Goal: Task Accomplishment & Management: Manage account settings

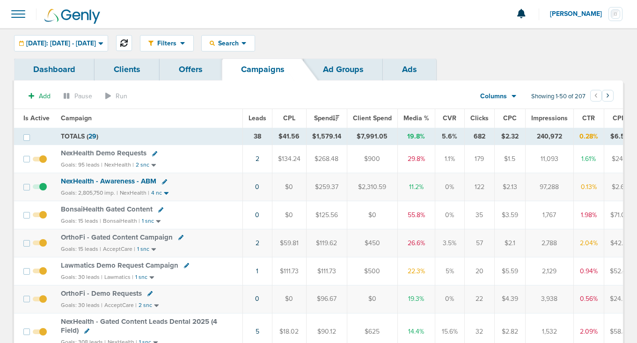
click at [128, 44] on icon at bounding box center [123, 42] width 7 height 7
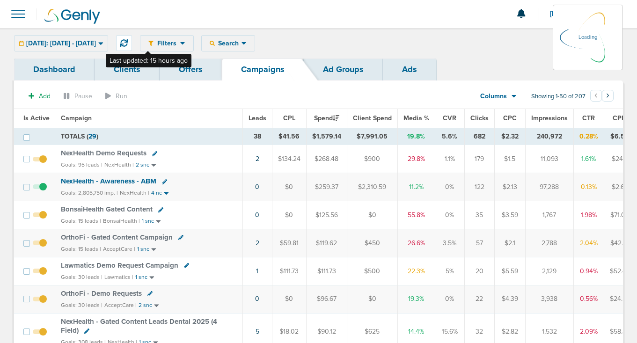
click at [108, 40] on div "[DATE]: [DATE] - [DATE] [DATE] [DATE] Last 7 Days Last 14 Days This Month Last …" at bounding box center [61, 43] width 94 height 16
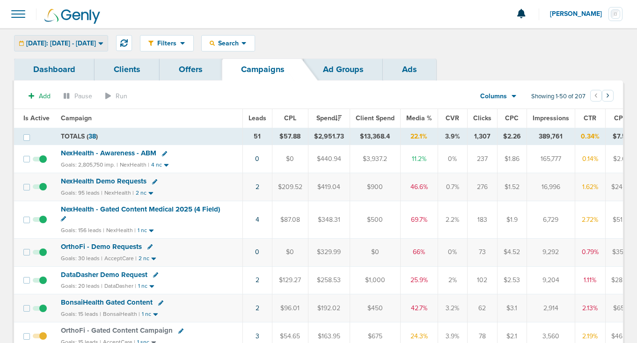
click at [96, 42] on span "[DATE]: [DATE] - [DATE]" at bounding box center [61, 43] width 70 height 7
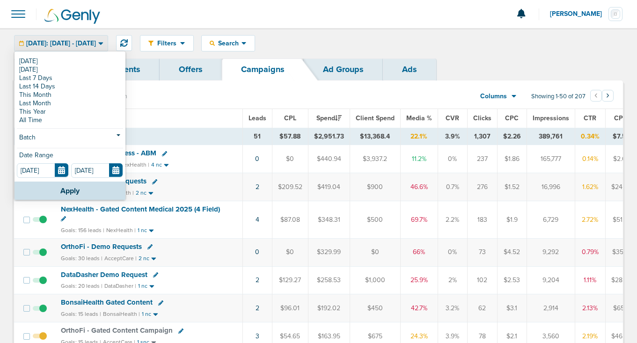
click at [352, 43] on div "Filters Active Only Settings Status Active Inactive Objectives MQL SQL Traffic …" at bounding box center [381, 43] width 483 height 16
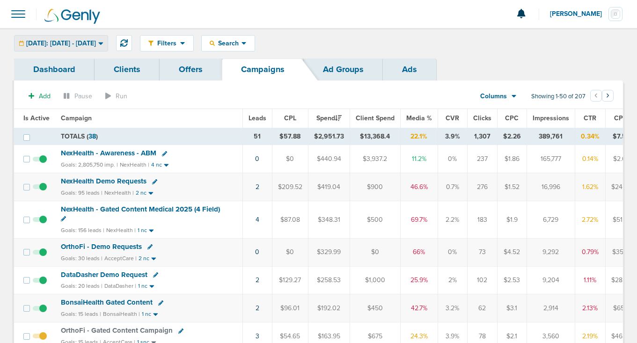
click at [96, 45] on span "[DATE]: [DATE] - [DATE]" at bounding box center [61, 43] width 70 height 7
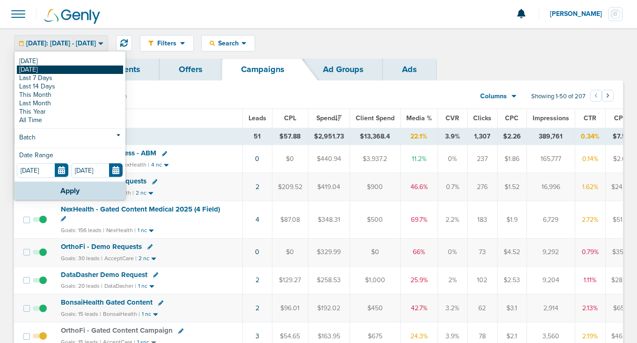
click at [81, 68] on link "[DATE]" at bounding box center [70, 70] width 106 height 8
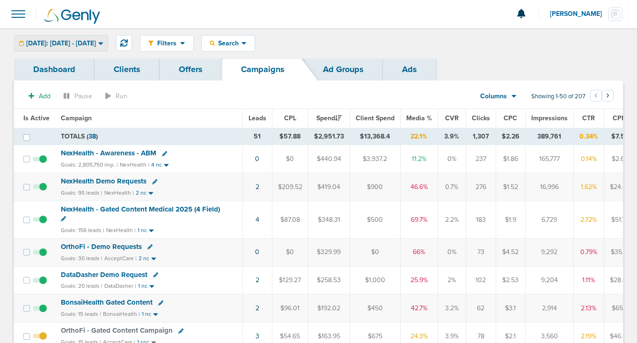
click at [81, 46] on span "[DATE]: [DATE] - [DATE]" at bounding box center [61, 43] width 70 height 7
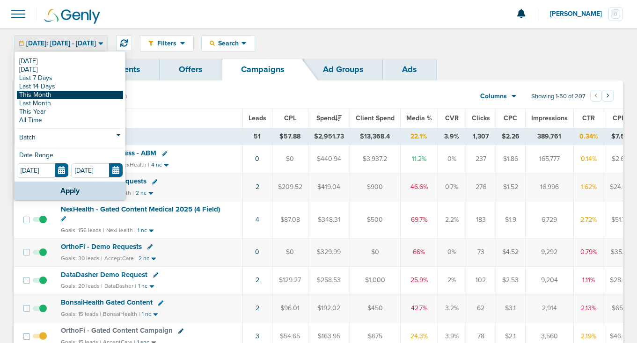
click at [72, 91] on link "This Month" at bounding box center [70, 95] width 106 height 8
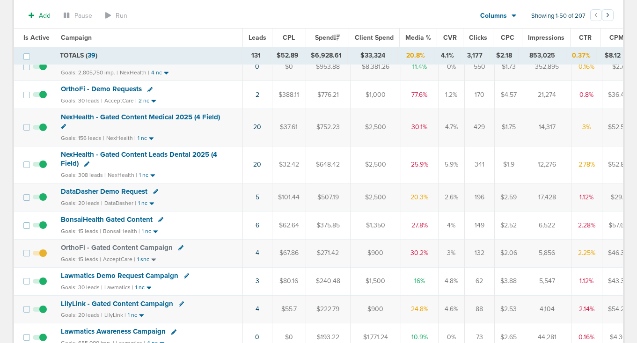
scroll to position [130, 0]
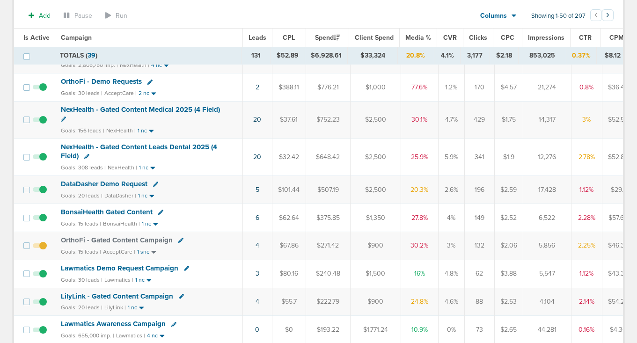
click at [158, 212] on icon at bounding box center [160, 212] width 5 height 5
select select
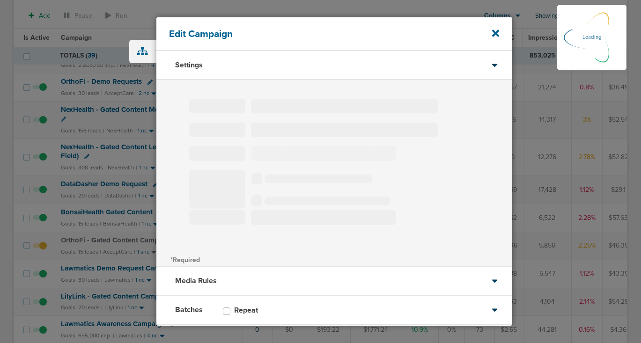
type input "BonsaiHealth Gated Content"
select select "Leads"
radio input "true"
select select "readOnly"
select select "1"
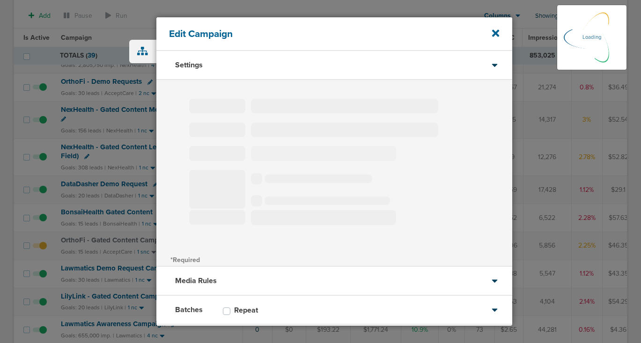
select select "2"
select select "3"
select select "4"
select select "5"
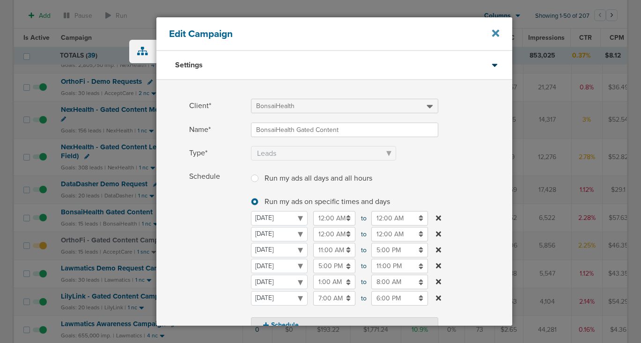
click at [493, 36] on icon at bounding box center [495, 33] width 7 height 7
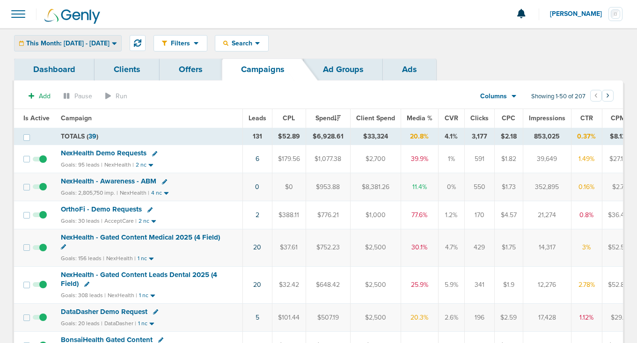
click at [59, 43] on span "This Month: [DATE] - [DATE]" at bounding box center [67, 43] width 83 height 7
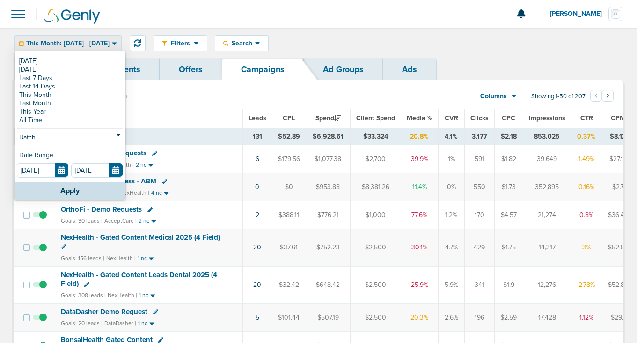
click at [44, 131] on div "[DATE] [DATE] Last 7 Days Last 14 Days This Month Last Month This Year All Time…" at bounding box center [70, 116] width 111 height 129
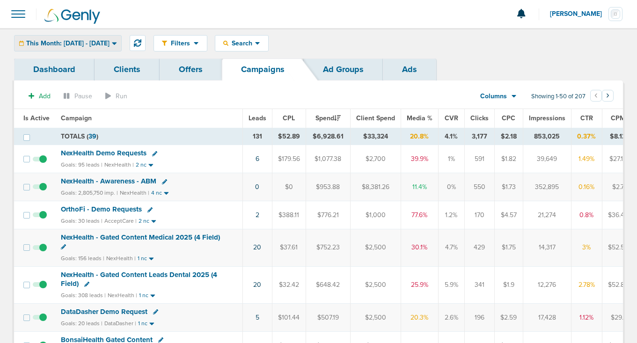
click at [68, 42] on span "This Month: [DATE] - [DATE]" at bounding box center [67, 43] width 83 height 7
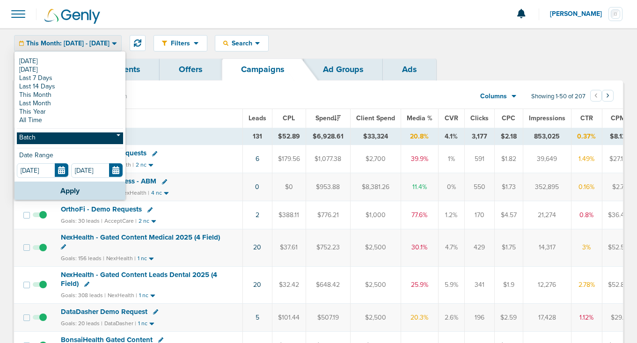
click at [49, 136] on link "Batch" at bounding box center [70, 139] width 106 height 12
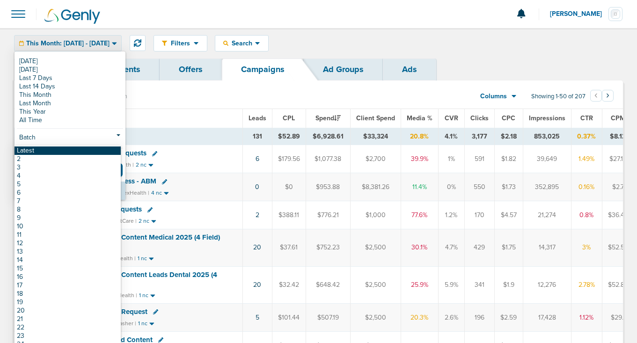
click at [45, 151] on link "Latest" at bounding box center [68, 151] width 106 height 8
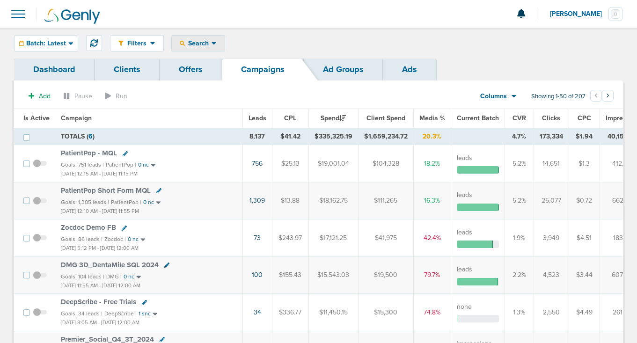
click at [190, 45] on span "Search" at bounding box center [198, 43] width 27 height 8
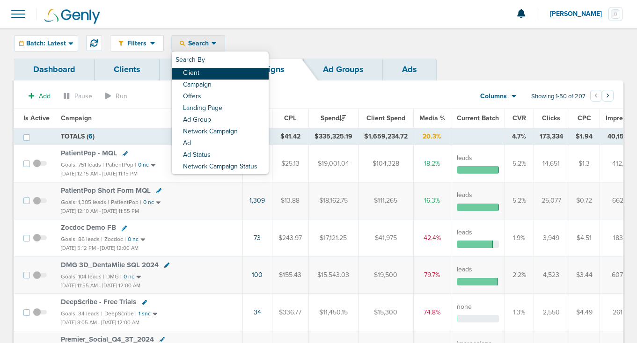
click at [205, 73] on link "Client" at bounding box center [220, 74] width 97 height 12
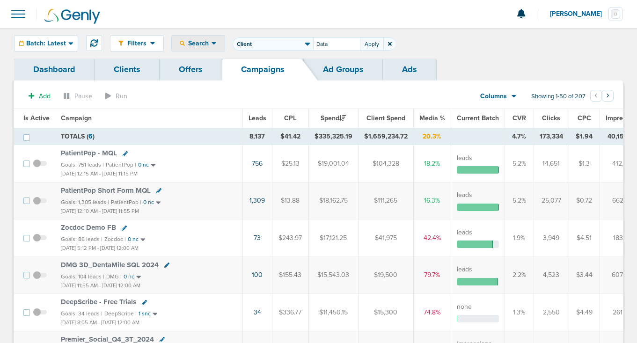
type input "Data"
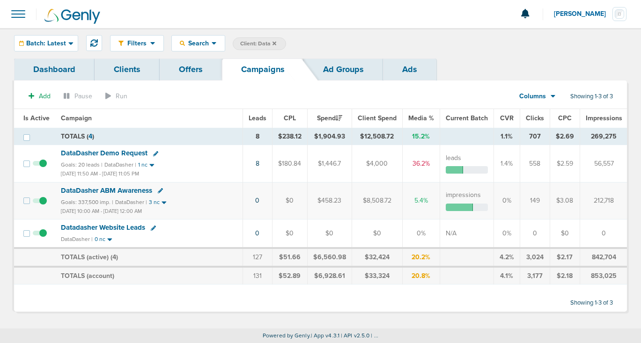
click at [274, 43] on icon at bounding box center [275, 43] width 4 height 4
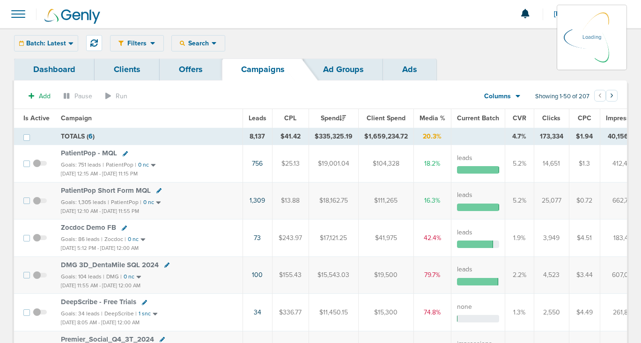
click at [207, 42] on div "Filters Active Only Settings Status Active Inactive Objectives MQL SQL Traffic …" at bounding box center [368, 43] width 517 height 16
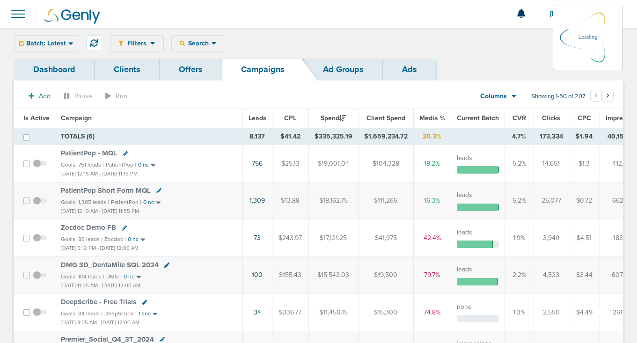
click at [198, 45] on div "Filters Active Only Settings Status Active Inactive Objectives MQL SQL Traffic …" at bounding box center [366, 43] width 513 height 16
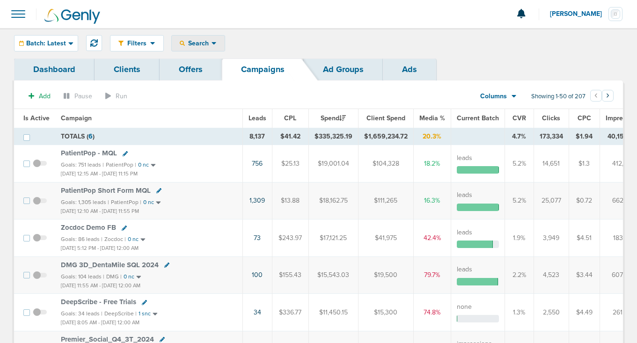
click at [201, 46] on span "Search" at bounding box center [198, 43] width 27 height 8
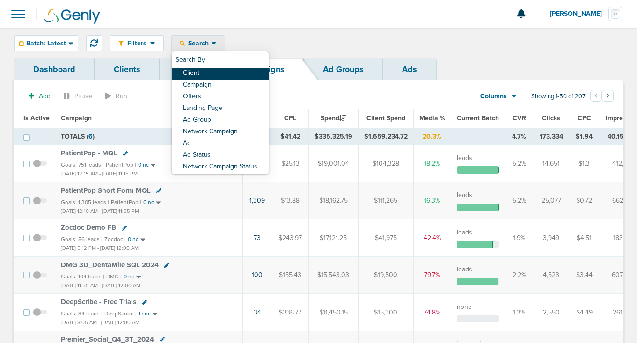
click at [201, 70] on link "Client" at bounding box center [220, 74] width 97 height 12
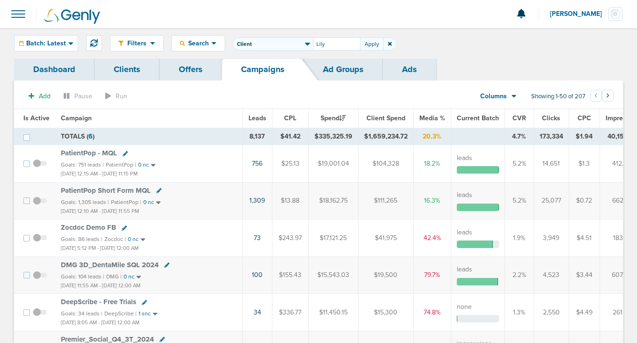
type input "Lily"
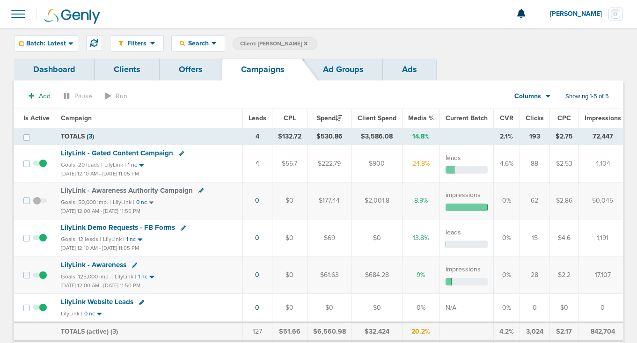
click at [273, 40] on label "Client: [PERSON_NAME]" at bounding box center [275, 43] width 85 height 13
click at [304, 44] on icon at bounding box center [306, 43] width 4 height 4
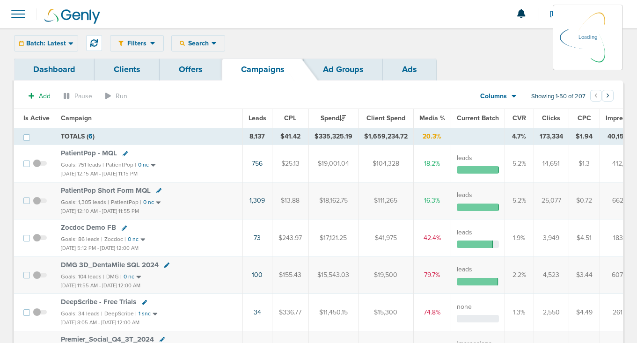
click at [192, 44] on div "Filters Active Only Settings Status Active Inactive Objectives MQL SQL Traffic …" at bounding box center [366, 43] width 513 height 16
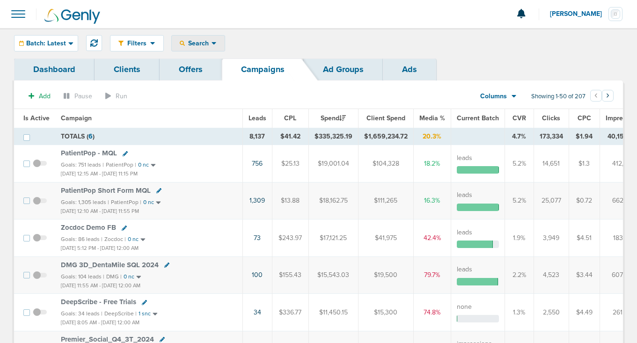
click at [200, 45] on span "Search" at bounding box center [198, 43] width 27 height 8
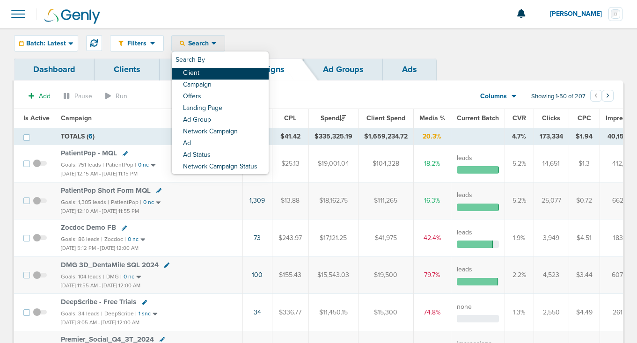
click at [192, 74] on link "Client" at bounding box center [220, 74] width 97 height 12
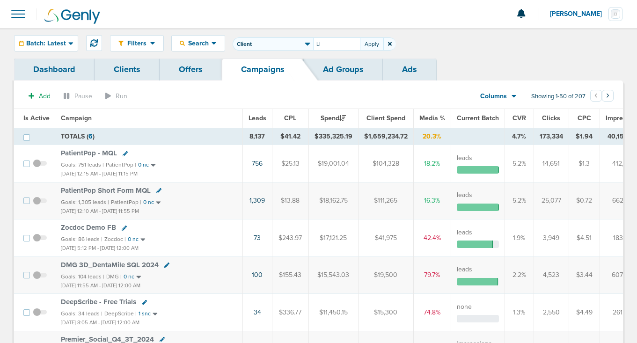
type input "L"
type input "NexH"
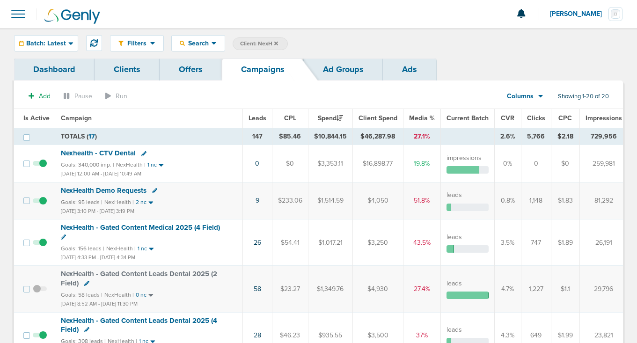
click at [278, 42] on icon at bounding box center [276, 43] width 4 height 4
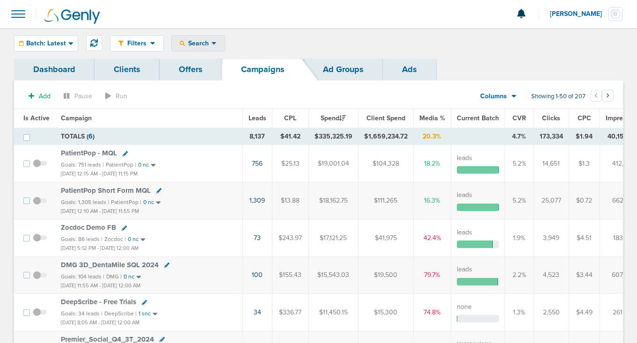
click at [202, 43] on span "Search" at bounding box center [198, 43] width 27 height 8
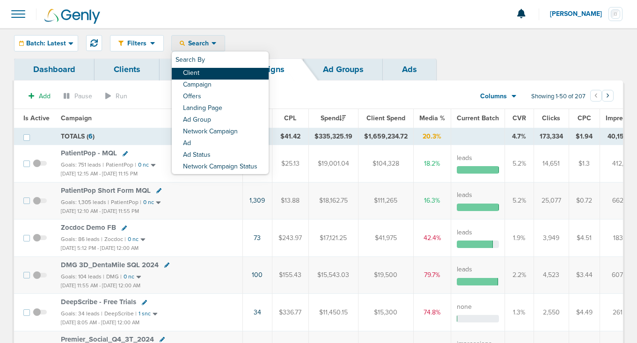
click at [195, 71] on link "Client" at bounding box center [220, 74] width 97 height 12
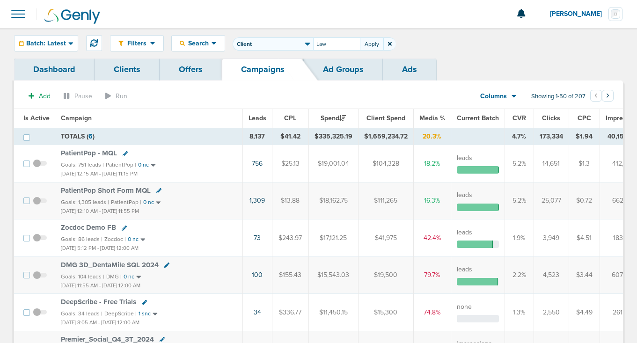
type input "Law"
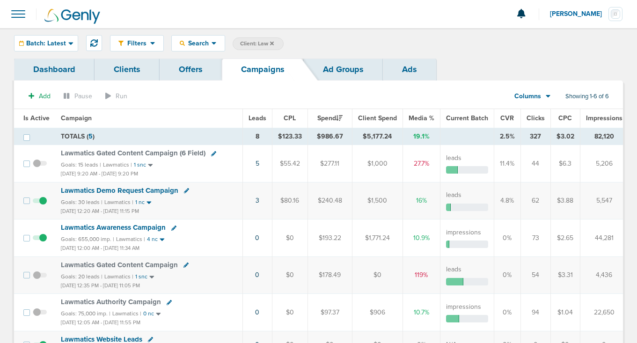
click at [269, 40] on span "Client: Law" at bounding box center [257, 44] width 34 height 8
type input "L"
type input "Accept"
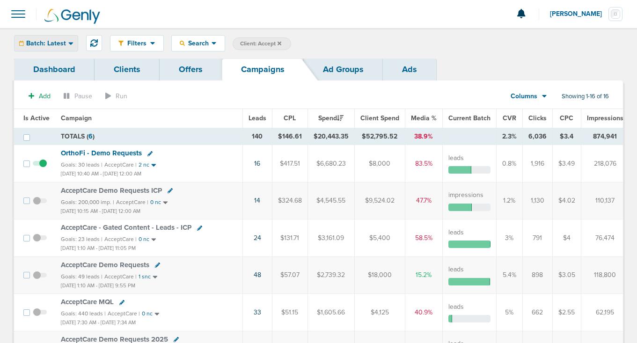
click at [63, 40] on span "Batch: Latest" at bounding box center [46, 43] width 40 height 7
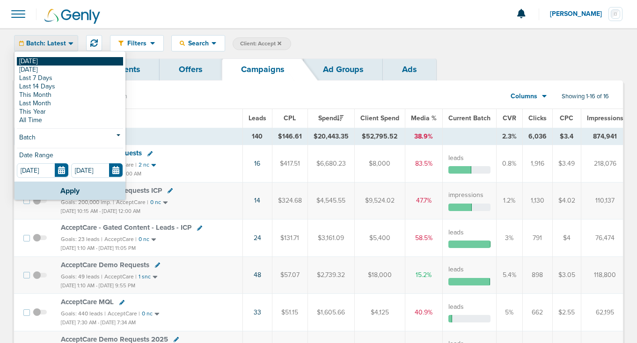
click at [49, 59] on link "[DATE]" at bounding box center [70, 61] width 106 height 8
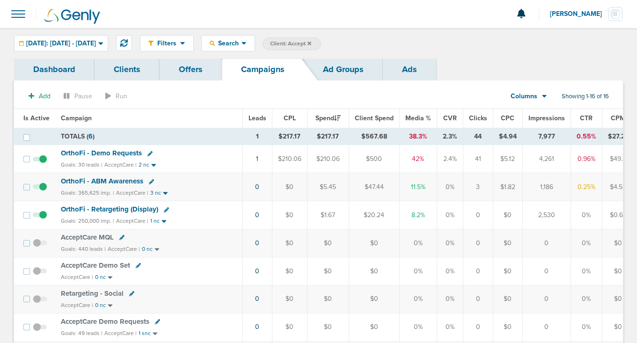
click at [311, 42] on icon at bounding box center [310, 44] width 4 height 6
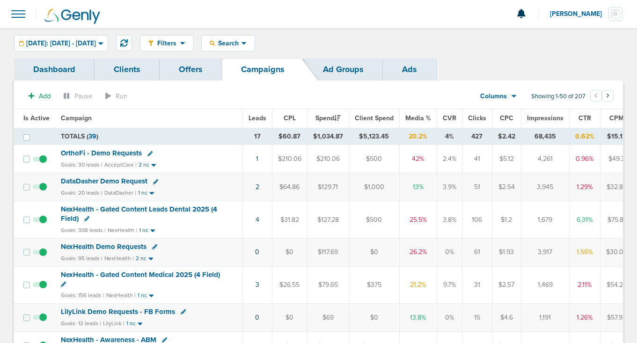
click at [114, 154] on span "OrthoFi - Demo Requests" at bounding box center [101, 153] width 81 height 8
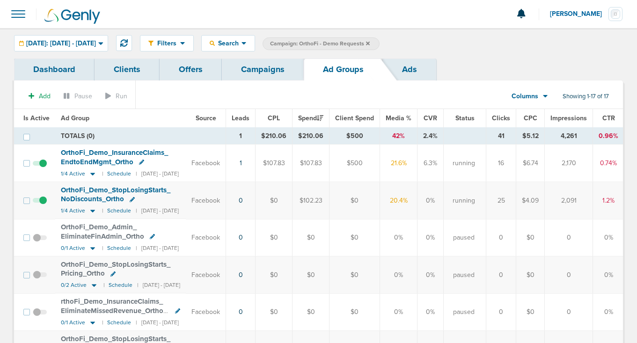
click at [241, 71] on link "Campaigns" at bounding box center [263, 70] width 82 height 22
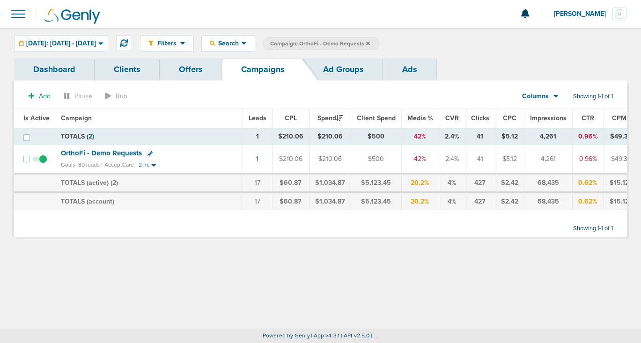
click at [370, 43] on icon at bounding box center [368, 44] width 4 height 6
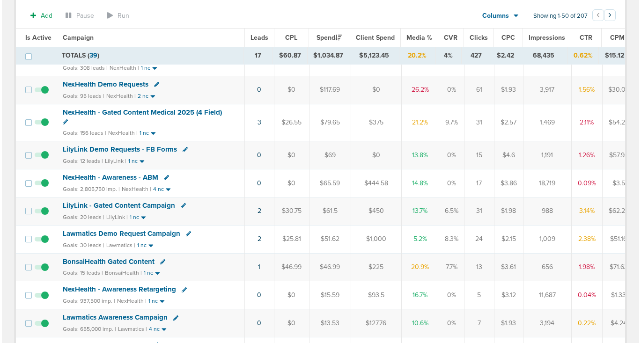
scroll to position [166, 0]
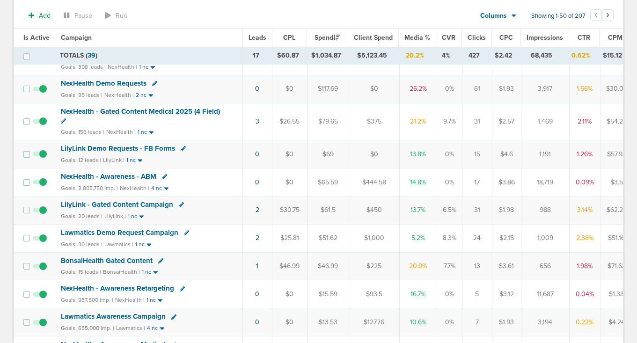
click at [181, 149] on icon at bounding box center [183, 148] width 5 height 5
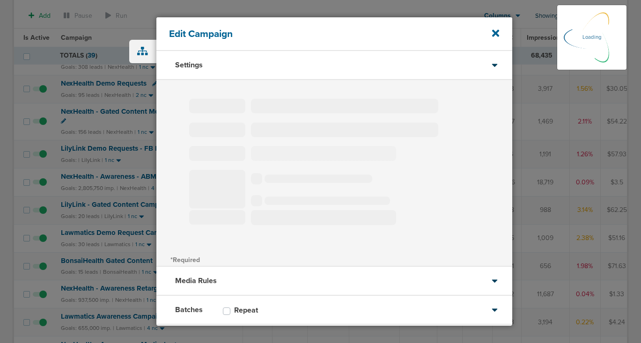
type input "LilyLink Demo Requests - FB Forms"
select select "Leads"
radio input "true"
select select "readOnly"
select select "1"
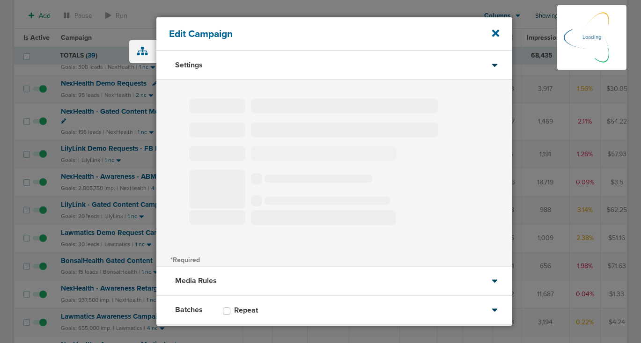
select select "2"
select select "3"
select select "4"
select select "6"
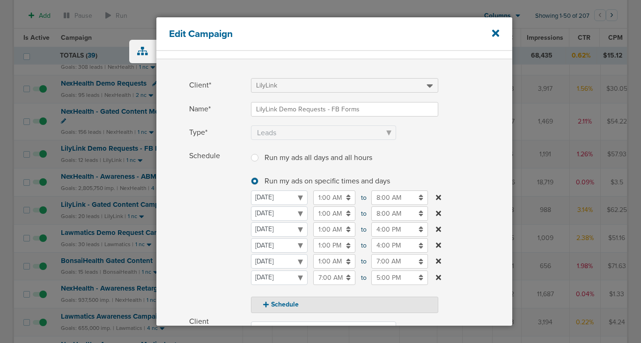
scroll to position [22, 0]
click at [378, 261] on input "7:00 AM" at bounding box center [399, 259] width 57 height 15
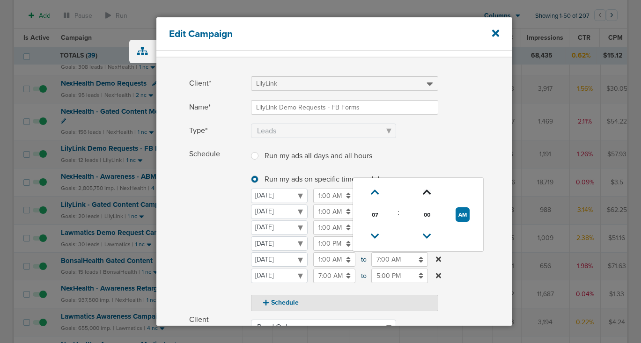
click at [425, 193] on icon at bounding box center [427, 193] width 8 height 6
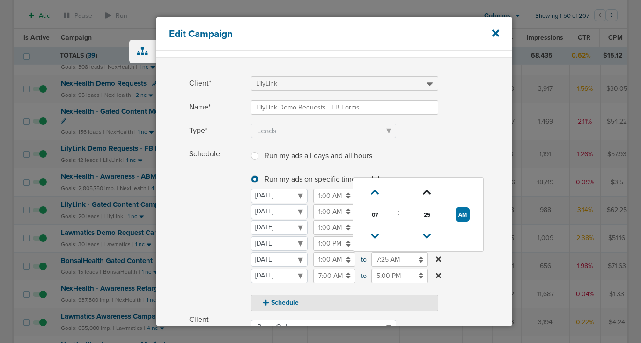
click at [425, 193] on icon at bounding box center [427, 193] width 8 height 6
click at [426, 234] on icon at bounding box center [427, 237] width 8 height 6
type input "7:30 AM"
click at [228, 275] on span "Schedule" at bounding box center [217, 229] width 56 height 164
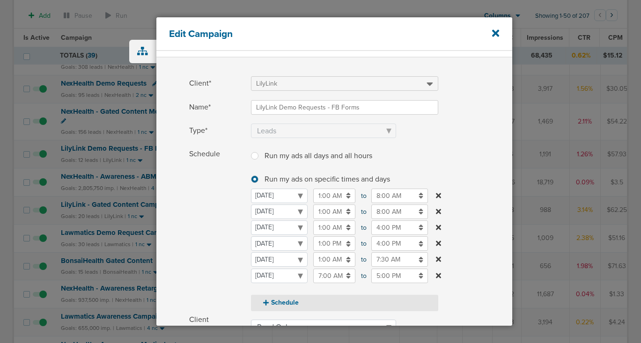
click at [268, 303] on icon at bounding box center [266, 303] width 6 height 6
select select "5"
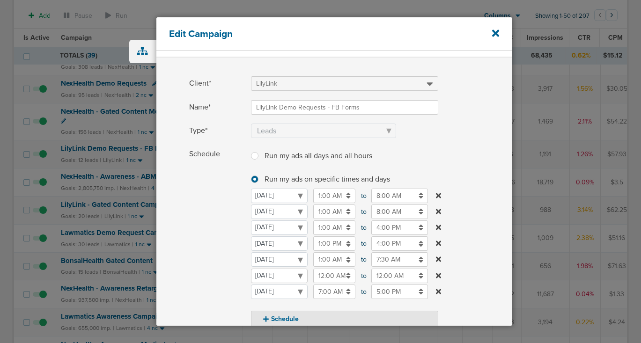
click at [284, 276] on select "[DATE] [DATE] [DATE] [DATE] [DATE] [DATE] [DATE]" at bounding box center [279, 276] width 57 height 15
select select "4"
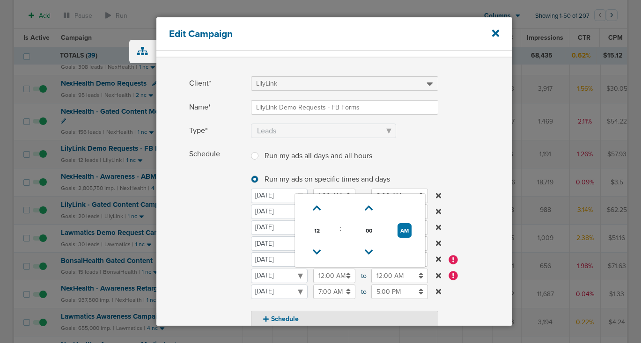
click at [325, 278] on input "12:00 AM" at bounding box center [334, 276] width 42 height 15
click at [315, 255] on icon at bounding box center [317, 253] width 8 height 6
click at [316, 211] on icon at bounding box center [317, 209] width 8 height 6
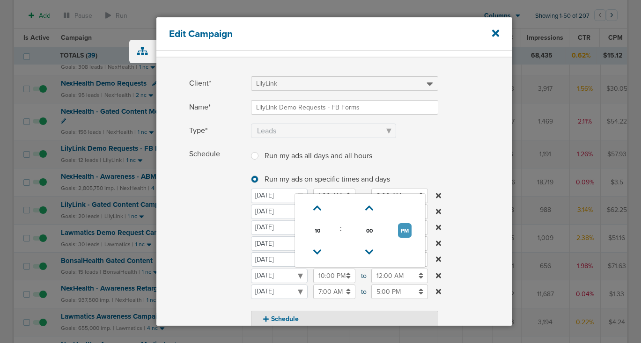
click at [399, 232] on button "PM" at bounding box center [405, 230] width 14 height 15
type input "10:00 AM"
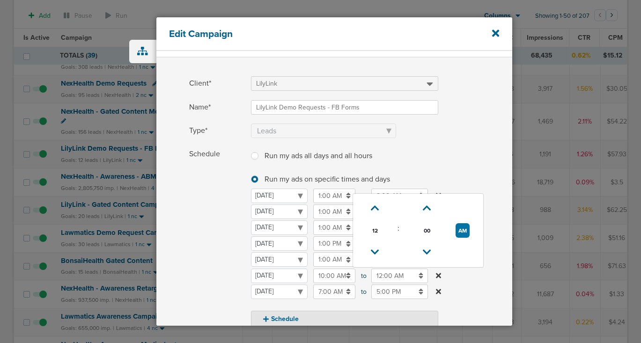
click at [392, 281] on input "12:00 AM" at bounding box center [399, 276] width 57 height 15
click at [378, 254] on icon at bounding box center [375, 253] width 8 height 6
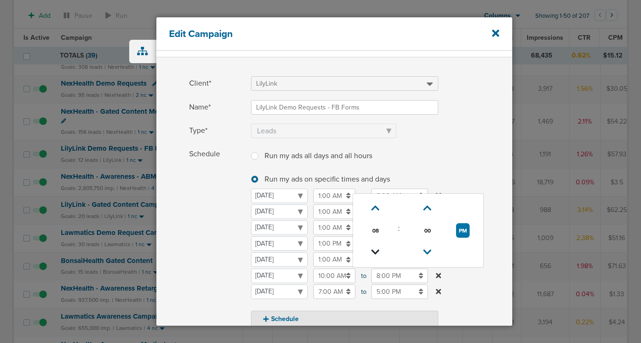
click at [378, 254] on icon at bounding box center [375, 253] width 8 height 6
type input "6:00 PM"
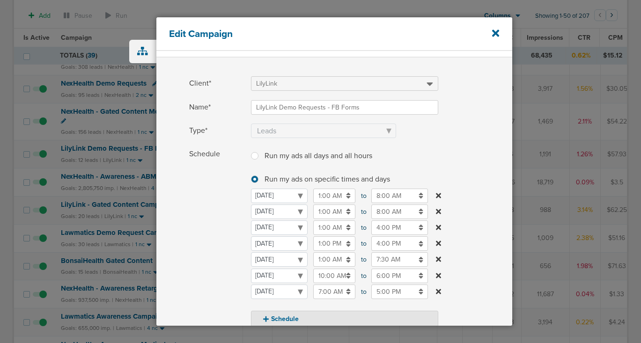
click at [234, 257] on span "Schedule" at bounding box center [217, 237] width 56 height 180
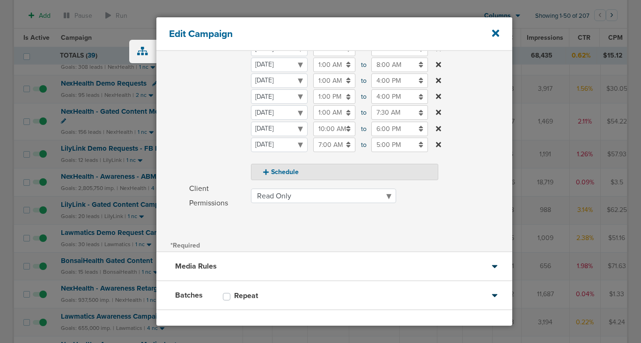
scroll to position [208, 0]
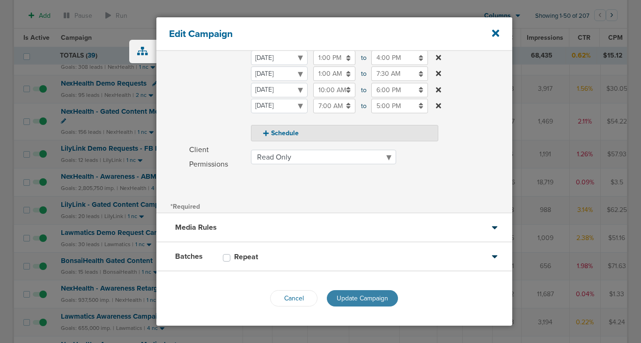
click at [356, 302] on span "Update Campaign" at bounding box center [363, 299] width 52 height 8
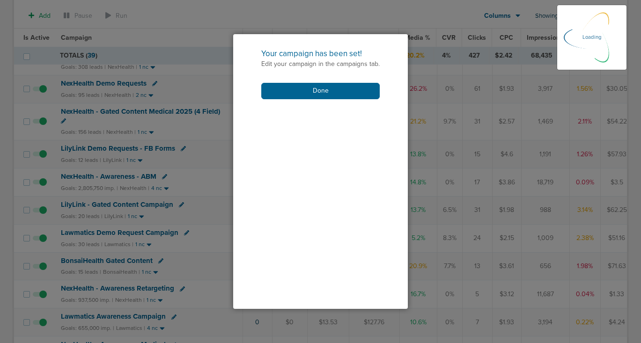
scroll to position [178, 0]
click at [331, 86] on button "Done" at bounding box center [320, 91] width 118 height 16
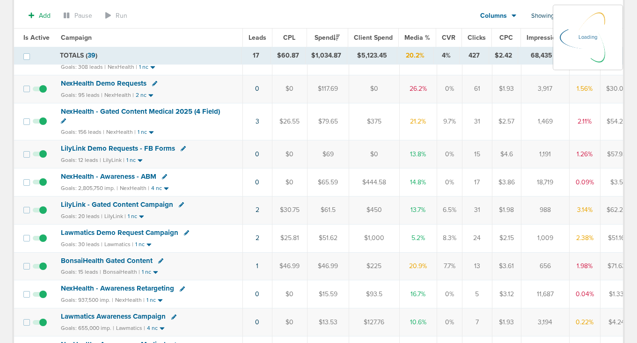
click at [160, 261] on icon at bounding box center [160, 261] width 5 height 5
select select
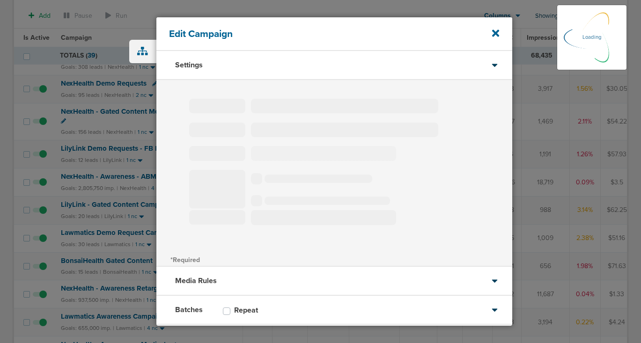
type input "BonsaiHealth Gated Content"
select select "Leads"
radio input "true"
select select "readOnly"
select select "1"
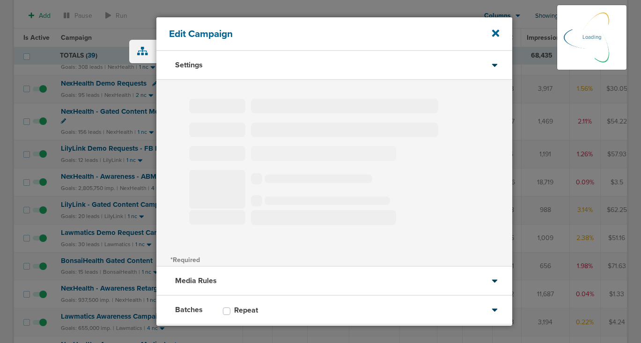
select select "2"
select select "3"
select select "4"
select select "5"
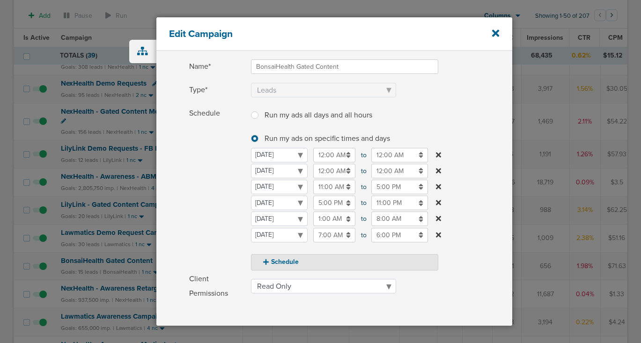
scroll to position [65, 0]
click at [279, 259] on button "Schedule" at bounding box center [344, 260] width 187 height 16
select select "6"
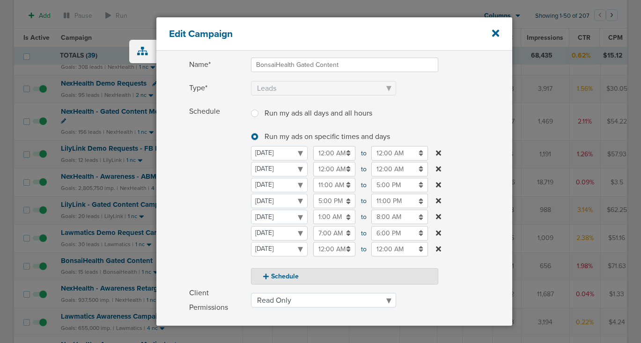
click at [278, 233] on select "[DATE] [DATE] [DATE] [DATE] [DATE] [DATE] [DATE]" at bounding box center [279, 233] width 57 height 15
select select "4"
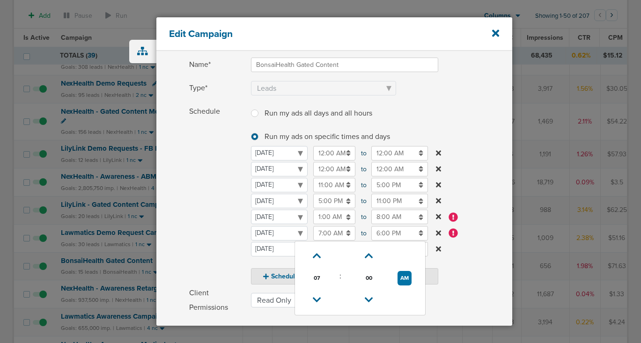
click at [331, 235] on input "7:00 AM" at bounding box center [334, 233] width 42 height 15
click at [319, 253] on icon at bounding box center [317, 256] width 8 height 6
click at [319, 254] on icon at bounding box center [317, 256] width 8 height 6
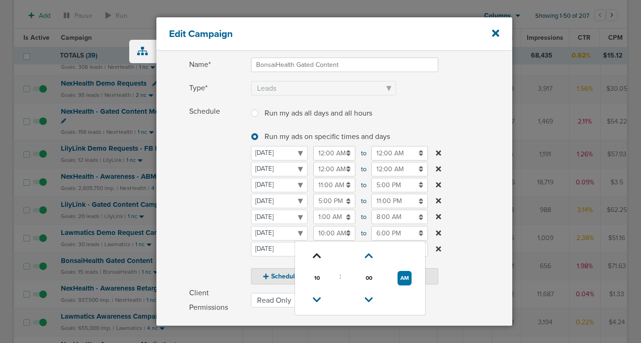
type input "11:00 AM"
click at [404, 233] on input "6:00 PM" at bounding box center [399, 233] width 57 height 15
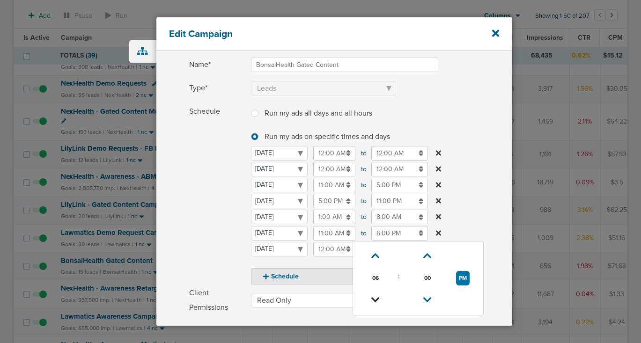
click at [374, 299] on icon at bounding box center [375, 300] width 8 height 6
click at [374, 257] on icon at bounding box center [375, 256] width 8 height 6
type input "5:00 PM"
click at [222, 246] on span "Schedule" at bounding box center [217, 194] width 56 height 180
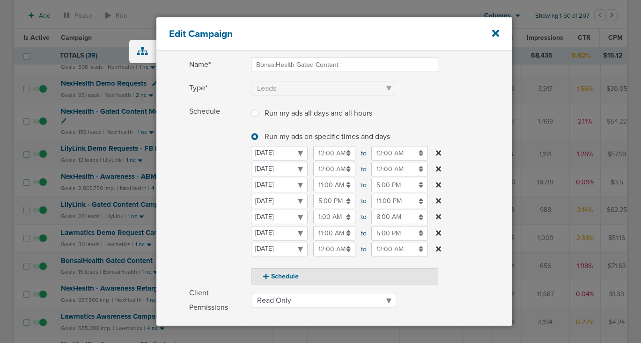
scroll to position [84, 0]
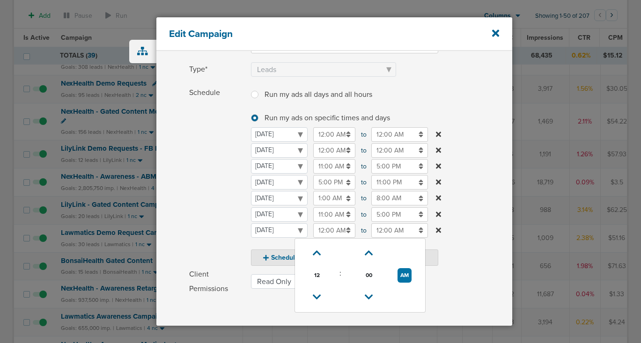
click at [316, 228] on input "12:00 AM" at bounding box center [334, 230] width 42 height 15
click at [319, 251] on icon at bounding box center [317, 254] width 8 height 6
click at [321, 251] on icon at bounding box center [317, 254] width 8 height 6
click at [320, 251] on icon at bounding box center [317, 254] width 8 height 6
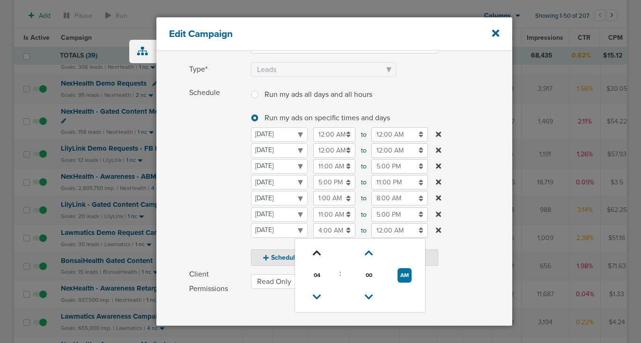
click at [320, 251] on icon at bounding box center [317, 254] width 8 height 6
type input "7:00 AM"
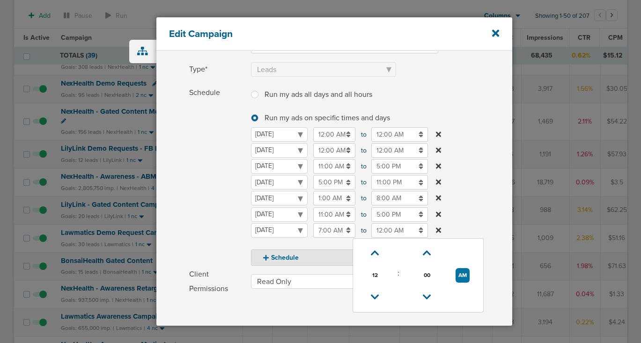
click at [390, 231] on input "12:00 AM" at bounding box center [399, 230] width 57 height 15
click at [372, 296] on icon at bounding box center [375, 298] width 8 height 6
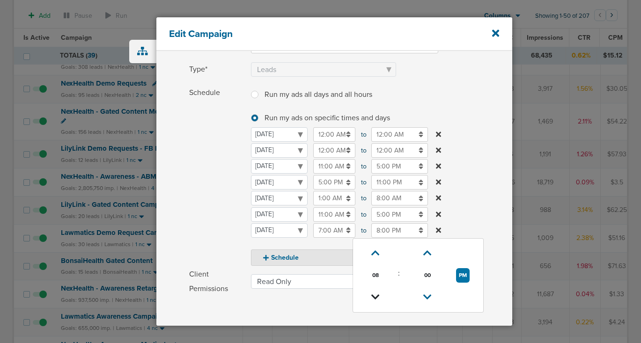
click at [372, 296] on icon at bounding box center [375, 298] width 8 height 6
click at [372, 297] on icon at bounding box center [375, 298] width 8 height 6
type input "6:00 PM"
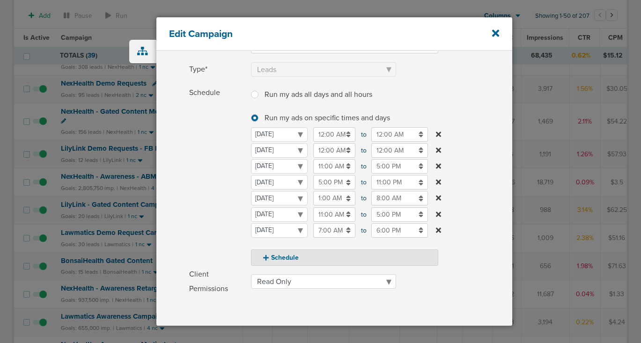
click at [213, 234] on span "Schedule" at bounding box center [217, 176] width 56 height 180
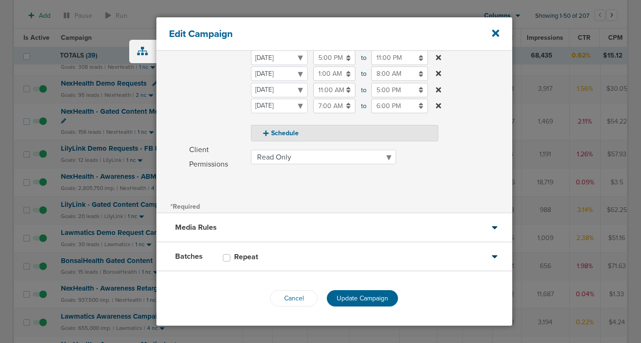
click at [340, 310] on div "Cancel Update Campaign" at bounding box center [334, 299] width 356 height 54
click at [340, 303] on button "Update Campaign" at bounding box center [362, 298] width 71 height 16
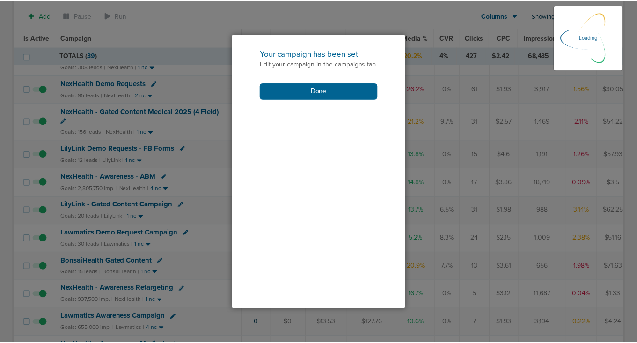
scroll to position [178, 0]
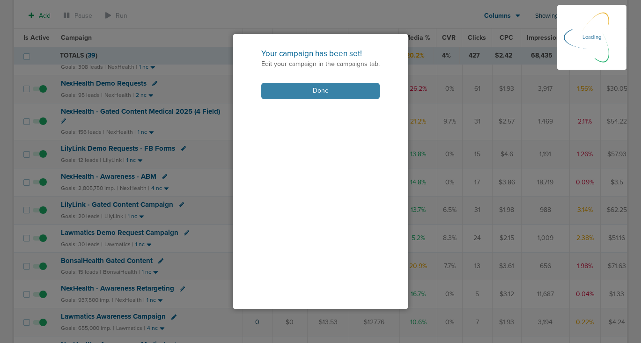
click at [304, 91] on button "Done" at bounding box center [320, 91] width 118 height 16
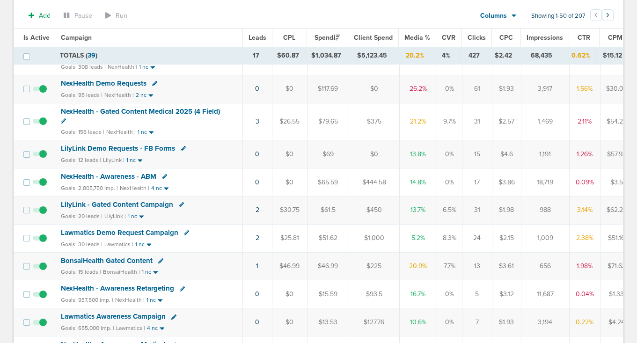
scroll to position [153, 0]
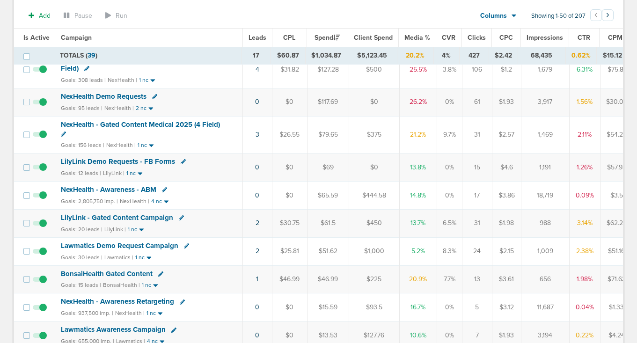
click at [140, 244] on span "Lawmatics Demo Request Campaign" at bounding box center [120, 246] width 118 height 8
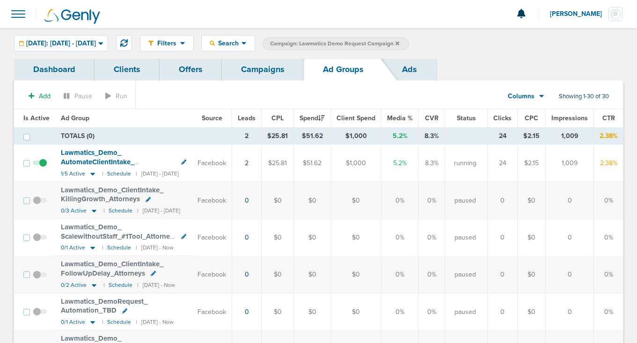
click at [259, 74] on link "Campaigns" at bounding box center [263, 70] width 82 height 22
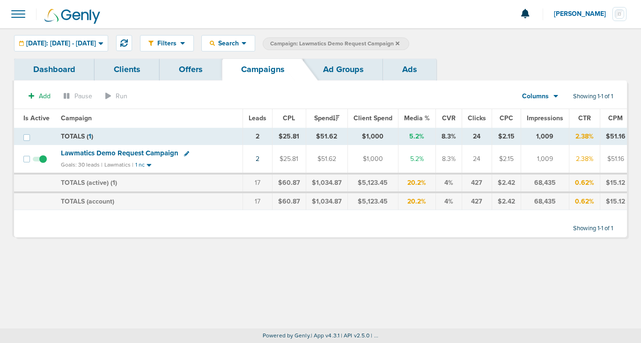
click at [400, 42] on icon at bounding box center [398, 44] width 4 height 6
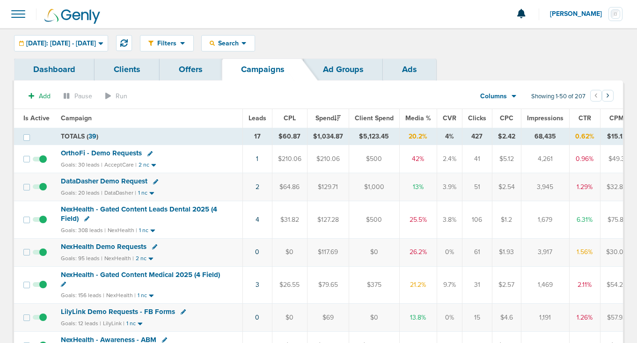
click at [109, 246] on span "NexHealth Demo Requests" at bounding box center [104, 247] width 86 height 8
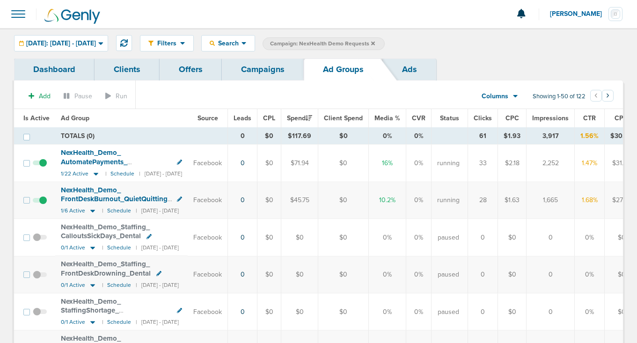
click at [274, 68] on link "Campaigns" at bounding box center [263, 70] width 82 height 22
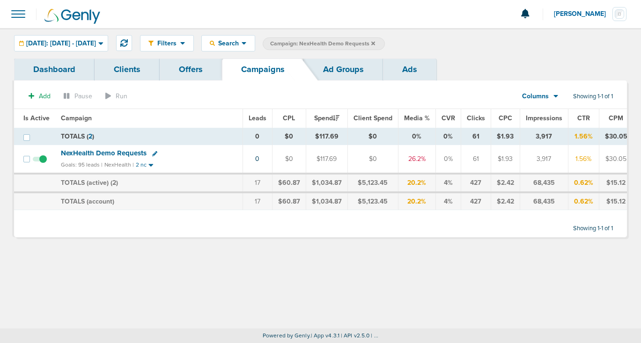
click at [333, 73] on link "Ad Groups" at bounding box center [343, 70] width 79 height 22
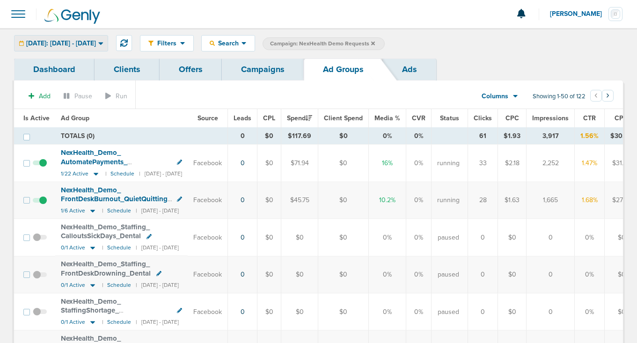
click at [92, 44] on span "[DATE]: [DATE] - [DATE]" at bounding box center [61, 43] width 70 height 7
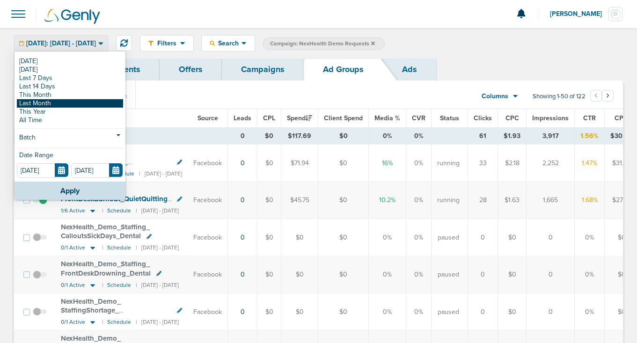
click at [79, 103] on link "Last Month" at bounding box center [70, 103] width 106 height 8
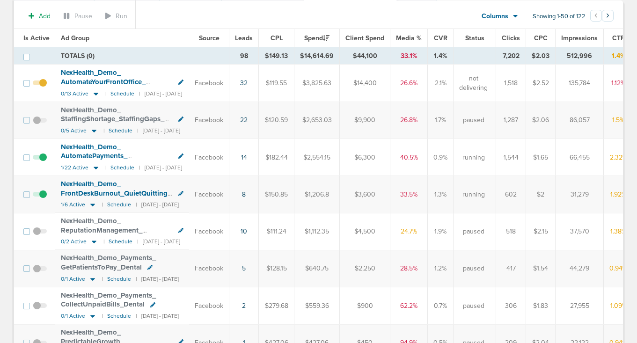
click at [94, 242] on icon at bounding box center [94, 242] width 5 height 3
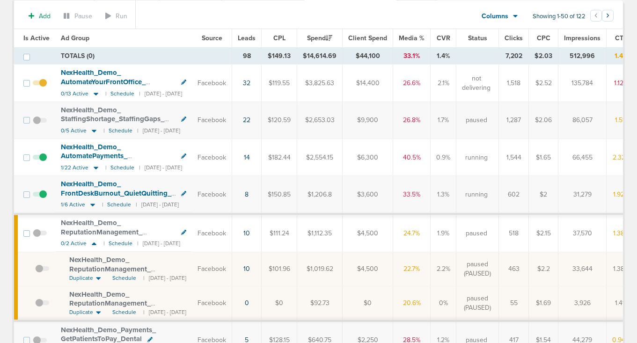
click at [41, 274] on span at bounding box center [42, 274] width 14 height 0
click at [35, 271] on input "checkbox" at bounding box center [35, 271] width 0 height 0
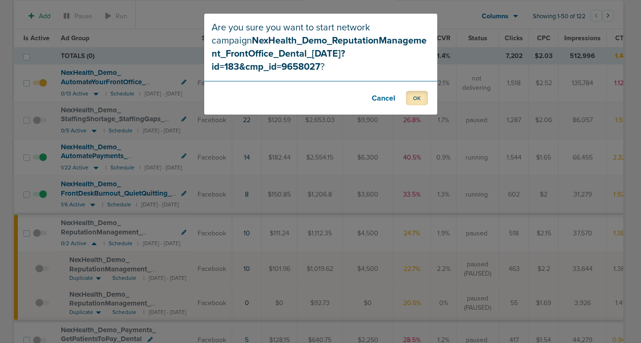
click at [416, 91] on button "OK" at bounding box center [417, 98] width 22 height 15
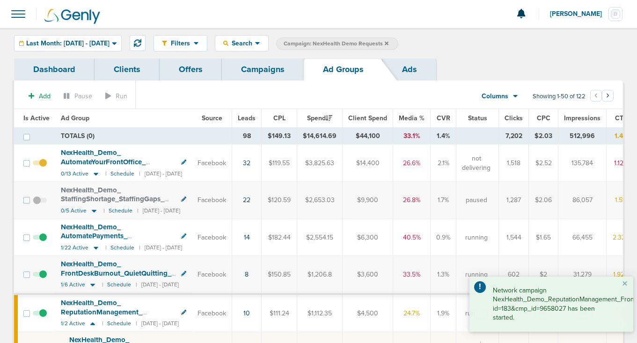
click at [256, 67] on link "Campaigns" at bounding box center [263, 70] width 82 height 22
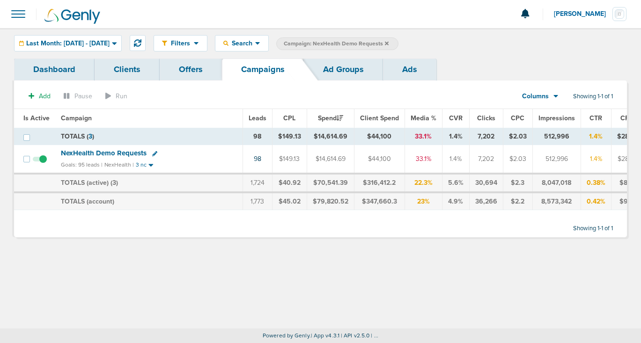
click at [389, 42] on icon at bounding box center [387, 44] width 4 height 6
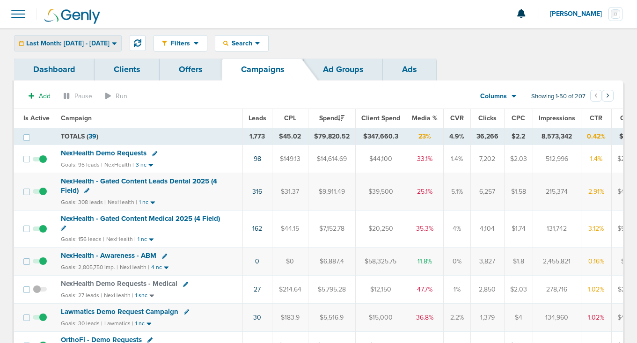
click at [92, 45] on span "Last Month: [DATE] - [DATE]" at bounding box center [67, 43] width 83 height 7
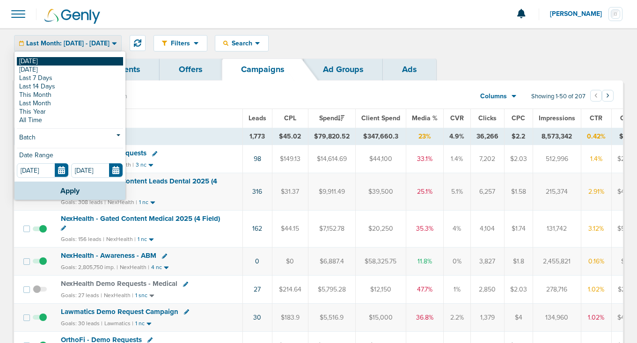
click at [80, 61] on link "[DATE]" at bounding box center [70, 61] width 106 height 8
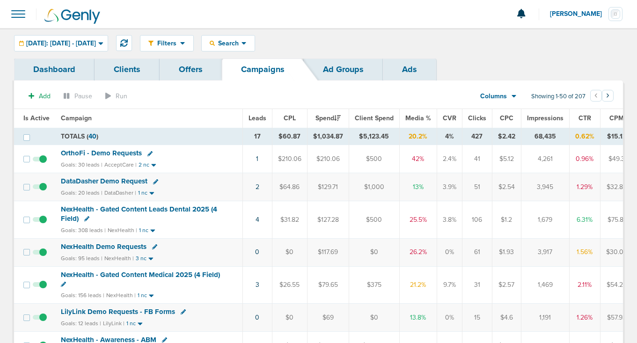
click at [155, 179] on icon at bounding box center [155, 181] width 5 height 5
select select
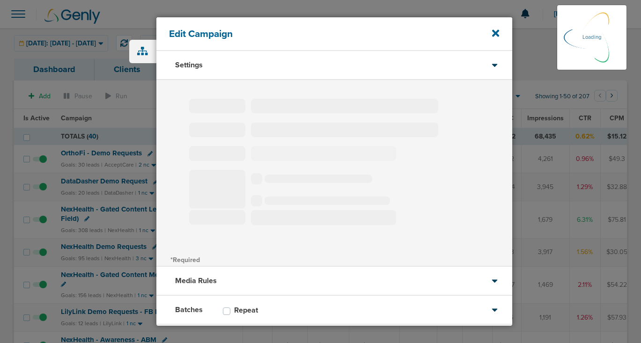
type input "DataDasher Demo Request"
select select "Leads"
radio input "true"
select select "readOnly"
select select "1"
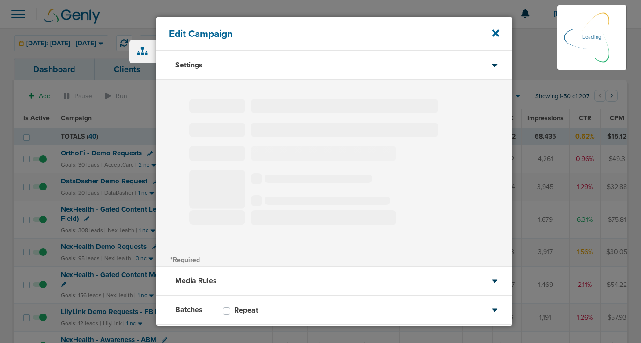
select select "1"
select select "2"
select select "3"
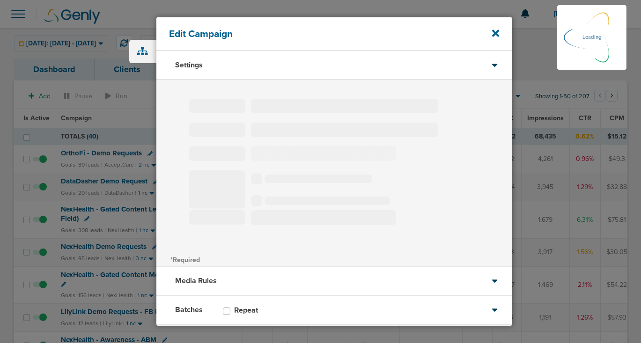
select select "4"
select select "6"
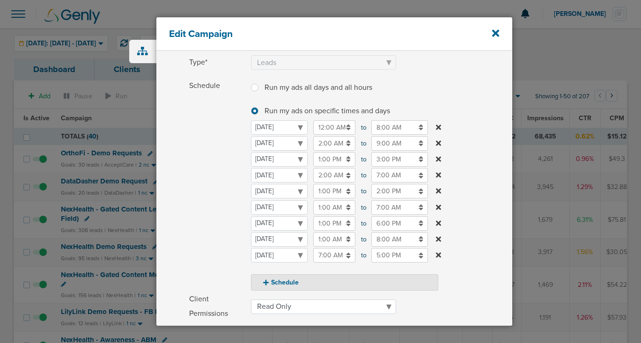
scroll to position [92, 0]
click at [285, 285] on button "Schedule" at bounding box center [344, 282] width 187 height 16
select select "5"
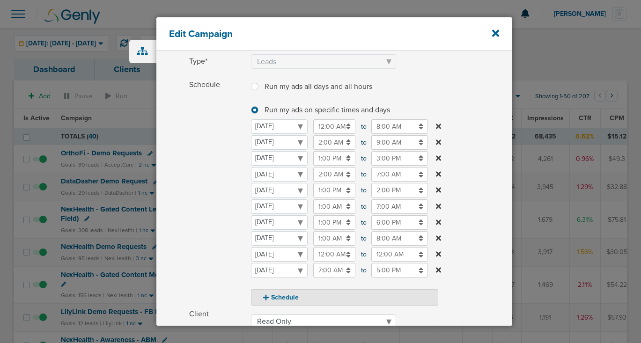
click at [283, 256] on select "[DATE] [DATE] [DATE] [DATE] [DATE] [DATE] [DATE]" at bounding box center [279, 254] width 57 height 15
select select "4"
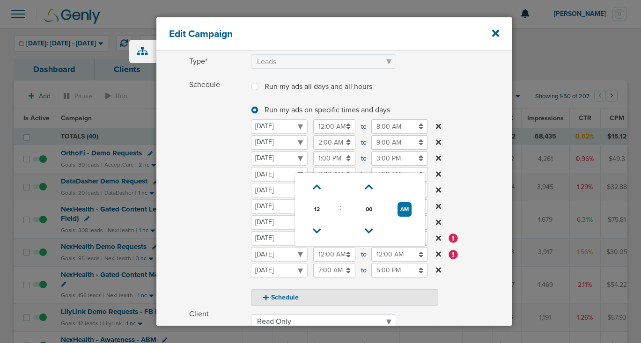
click at [328, 254] on input "12:00 AM" at bounding box center [334, 254] width 42 height 15
click at [317, 229] on icon at bounding box center [317, 232] width 8 height 6
click at [408, 207] on button "PM" at bounding box center [405, 209] width 14 height 15
type input "10:00 AM"
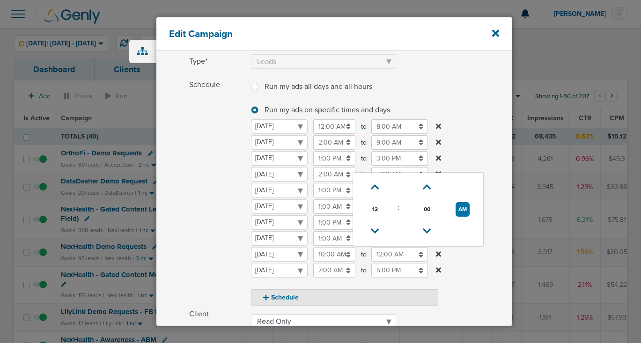
click at [389, 258] on input "12:00 AM" at bounding box center [399, 254] width 57 height 15
click at [377, 230] on icon at bounding box center [375, 232] width 8 height 6
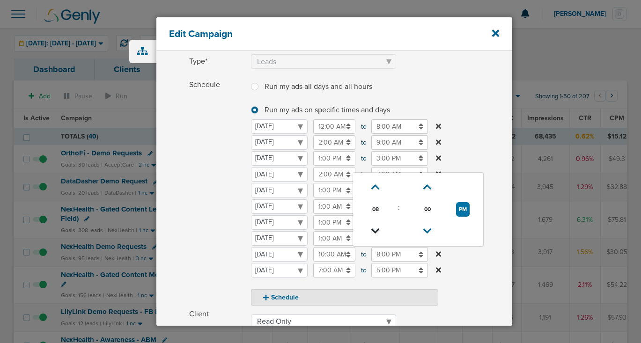
click at [377, 230] on icon at bounding box center [375, 232] width 8 height 6
type input "5:00 PM"
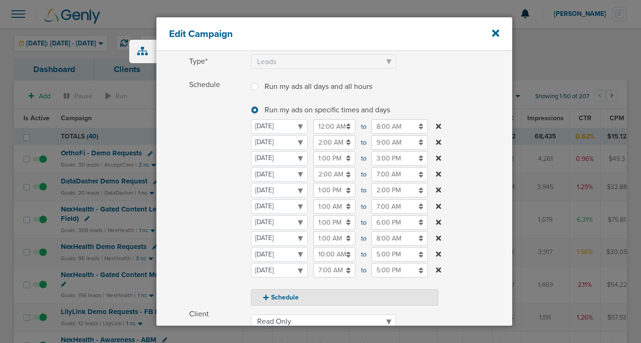
click at [478, 277] on label "Schedule Run my ads all days and all hours Run my ads all days and all hours Ru…" at bounding box center [350, 192] width 323 height 228
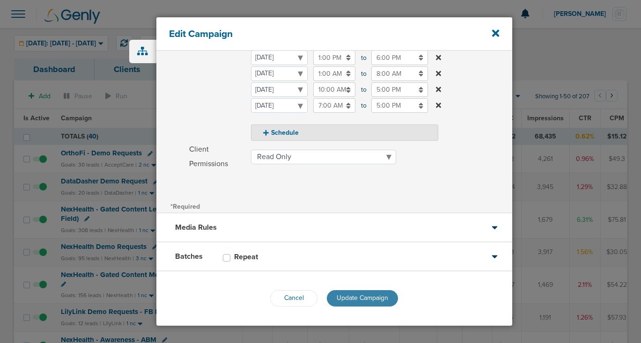
click at [363, 300] on span "Update Campaign" at bounding box center [363, 298] width 52 height 8
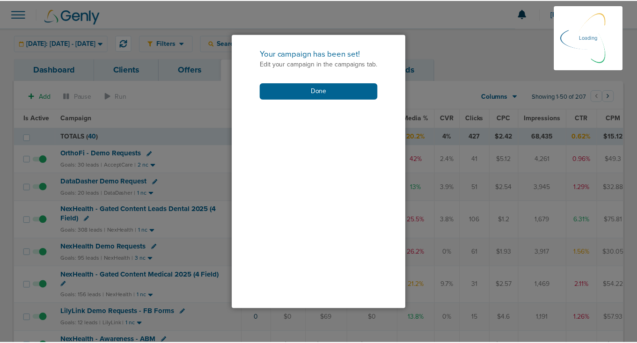
scroll to position [226, 0]
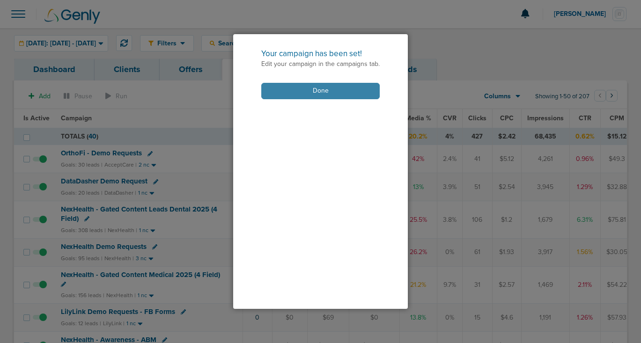
click at [333, 94] on button "Done" at bounding box center [320, 91] width 118 height 16
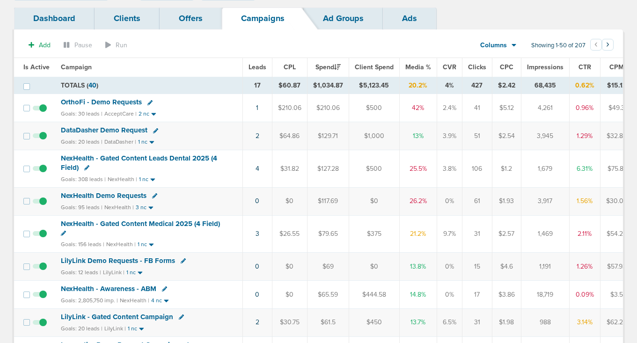
scroll to position [53, 0]
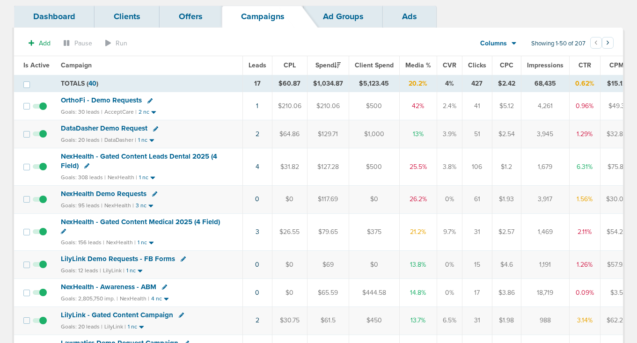
click at [181, 257] on icon at bounding box center [183, 259] width 5 height 5
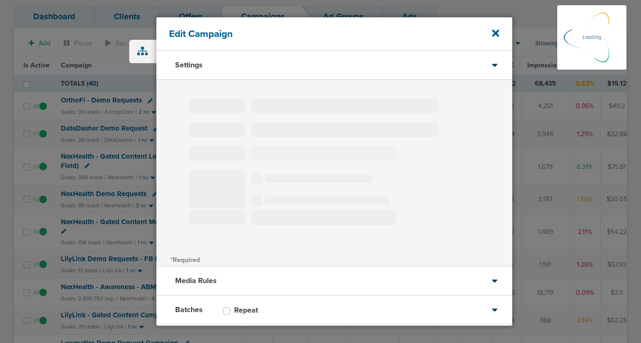
type input "LilyLink Demo Requests - FB Forms"
select select "Leads"
radio input "true"
select select "readOnly"
select select "1"
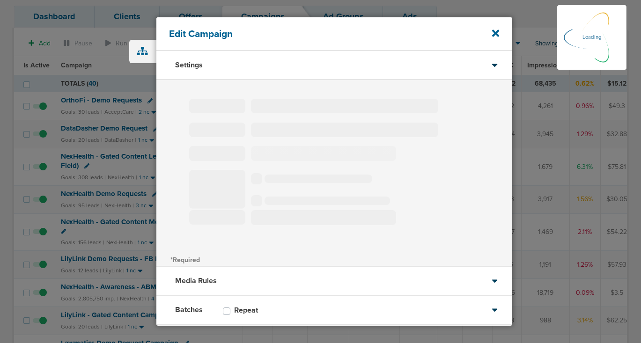
select select "2"
select select "3"
select select "4"
select select "6"
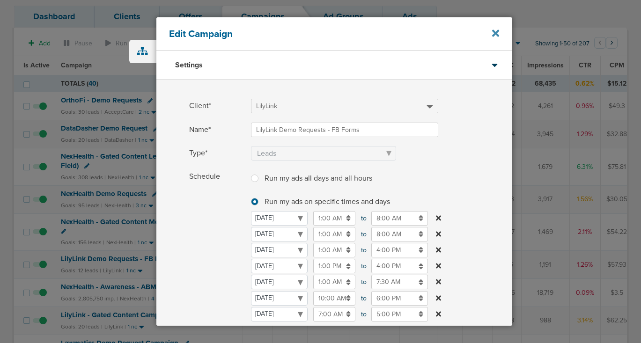
click at [493, 32] on icon at bounding box center [495, 33] width 7 height 10
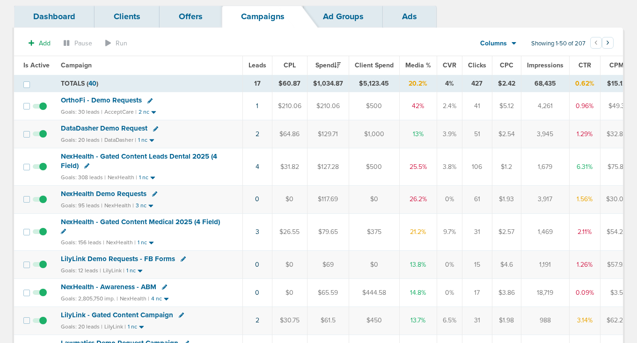
click at [136, 159] on span "NexHealth - Gated Content Leads Dental 2025 (4 Field)" at bounding box center [139, 161] width 156 height 18
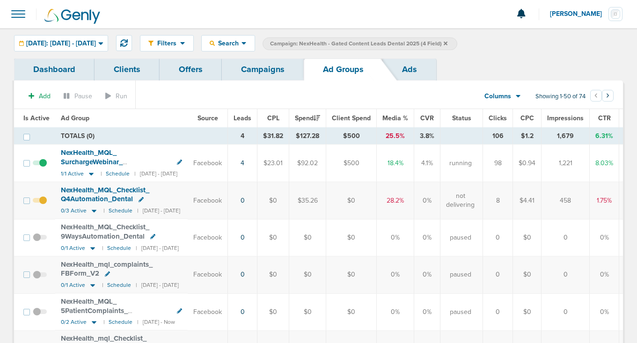
click at [268, 70] on link "Campaigns" at bounding box center [263, 70] width 82 height 22
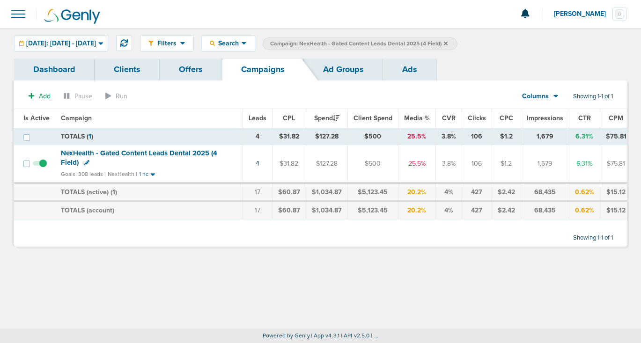
click at [323, 62] on link "Ad Groups" at bounding box center [343, 70] width 79 height 22
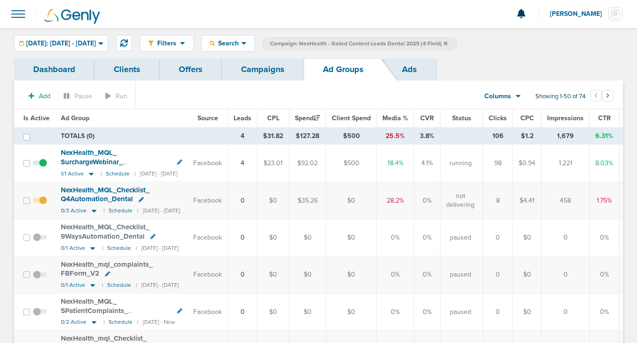
click at [170, 169] on icon at bounding box center [169, 171] width 5 height 5
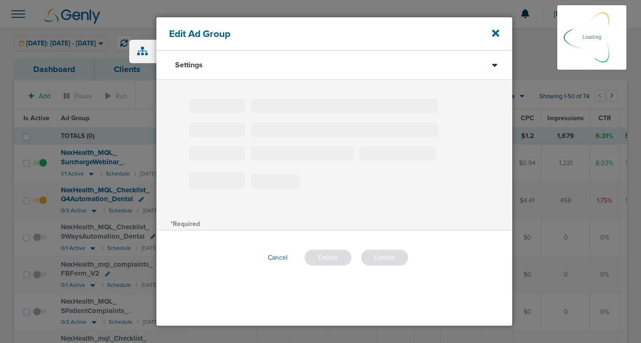
type input "NexHealth_MQL_SurchargeWebinar_ProtectPracticeRevenue_Dental"
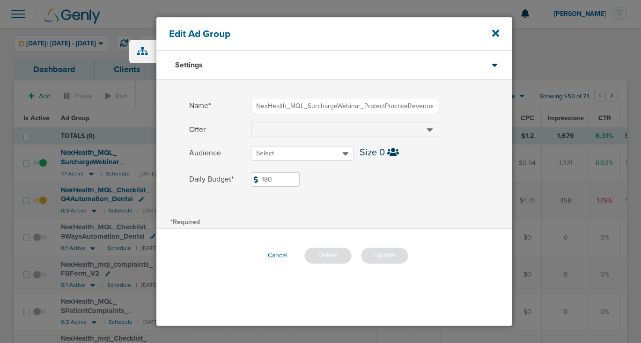
drag, startPoint x: 275, startPoint y: 177, endPoint x: 249, endPoint y: 178, distance: 26.2
click at [249, 178] on label "Daily Budget* 180 $180" at bounding box center [350, 179] width 323 height 15
type input "240"
click at [391, 252] on button "Update" at bounding box center [384, 256] width 47 height 16
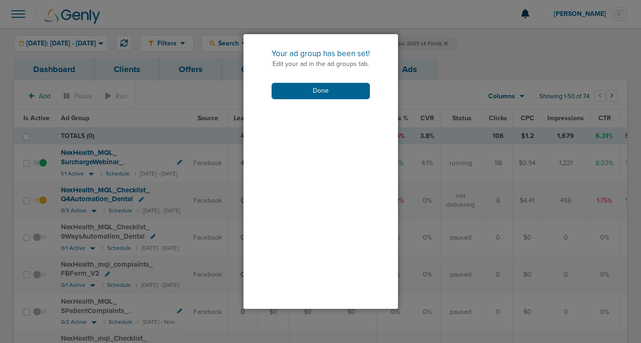
click at [324, 81] on div "Your ad group has been set! Edit your ad in the ad groups tab. Done" at bounding box center [321, 73] width 155 height 79
click at [324, 87] on button "Done" at bounding box center [321, 91] width 98 height 16
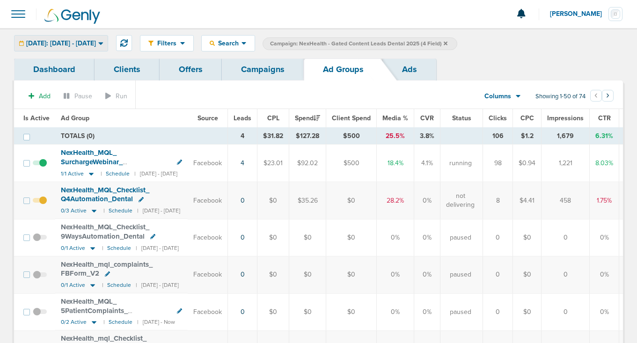
click at [86, 46] on span "[DATE]: [DATE] - [DATE]" at bounding box center [61, 43] width 70 height 7
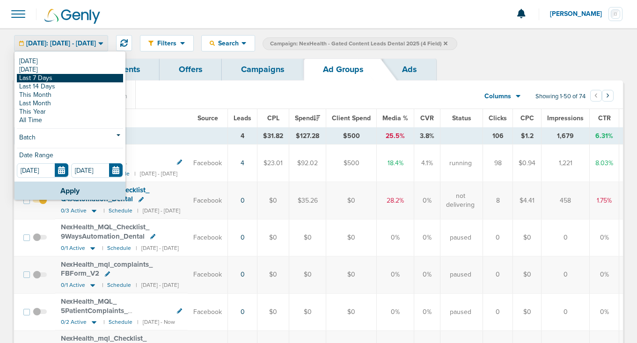
click at [74, 81] on link "Last 7 Days" at bounding box center [70, 78] width 106 height 8
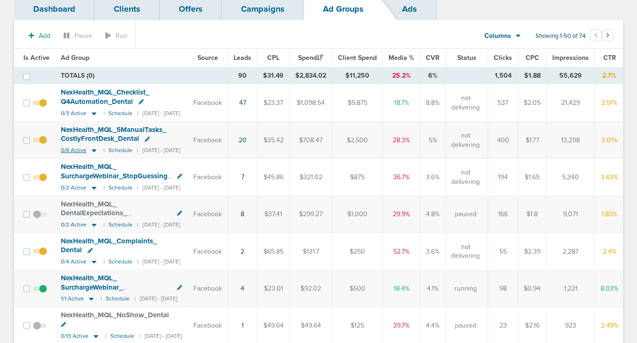
click at [95, 150] on icon at bounding box center [93, 151] width 9 height 8
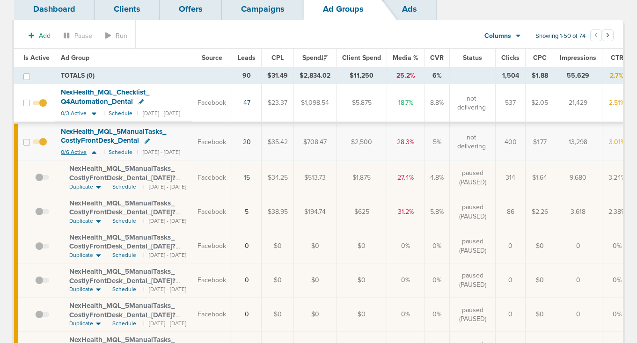
click at [95, 150] on icon at bounding box center [93, 152] width 9 height 8
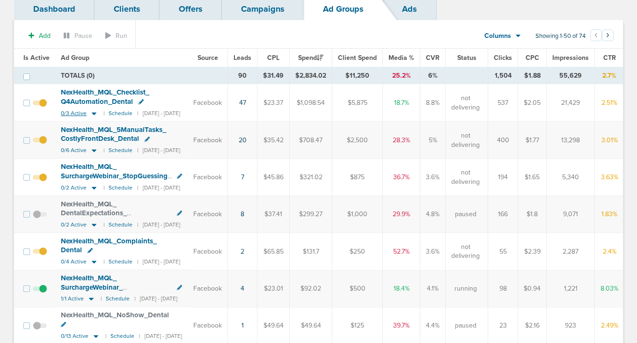
click at [95, 115] on icon at bounding box center [93, 114] width 9 height 8
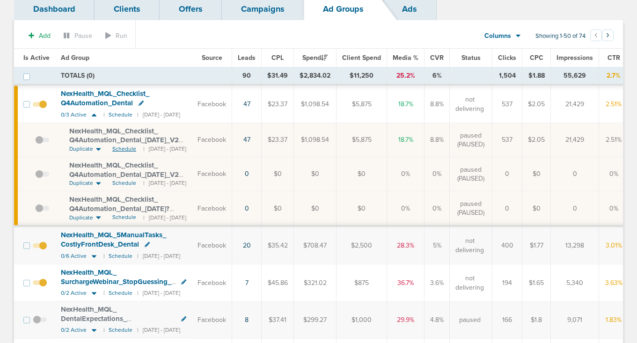
click at [125, 147] on span "Schedule" at bounding box center [124, 149] width 24 height 8
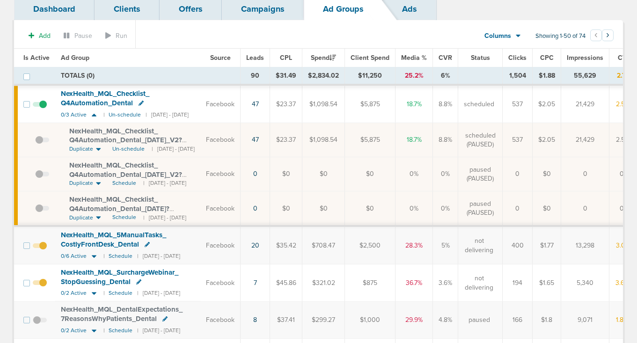
click at [38, 145] on span at bounding box center [42, 145] width 14 height 0
click at [35, 142] on input "checkbox" at bounding box center [35, 142] width 0 height 0
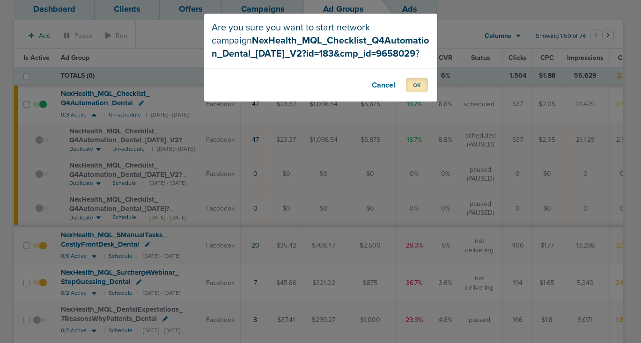
click at [413, 86] on button "OK" at bounding box center [417, 85] width 22 height 15
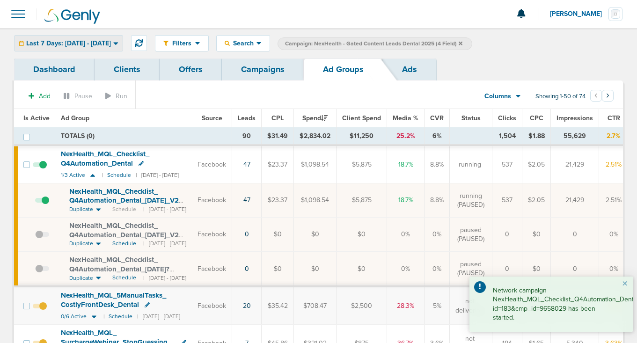
click at [100, 37] on div "Last 7 Days: [DATE] - [DATE]" at bounding box center [69, 43] width 108 height 15
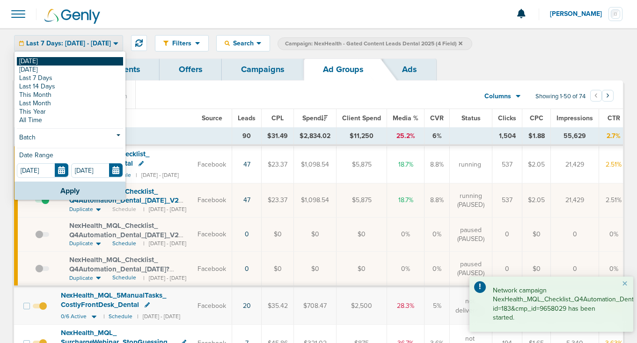
click at [85, 61] on link "[DATE]" at bounding box center [70, 61] width 106 height 8
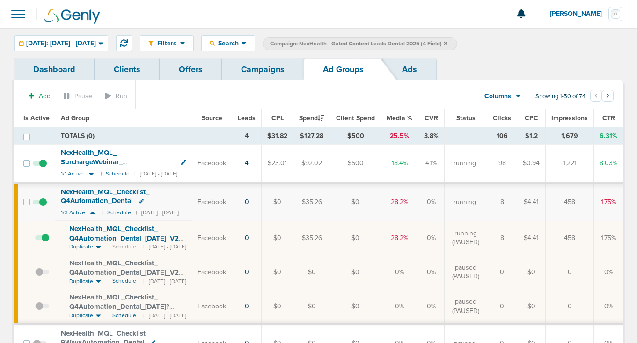
click at [274, 69] on link "Campaigns" at bounding box center [263, 70] width 82 height 22
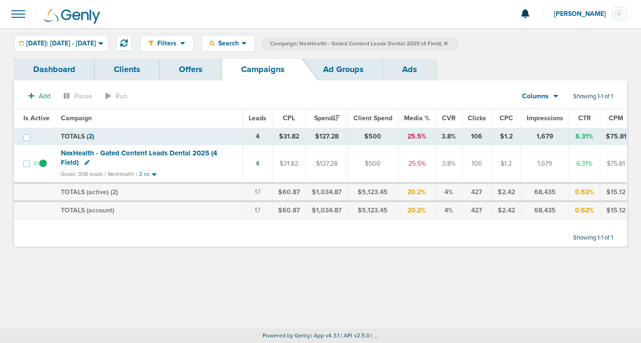
click at [448, 41] on icon at bounding box center [446, 44] width 4 height 6
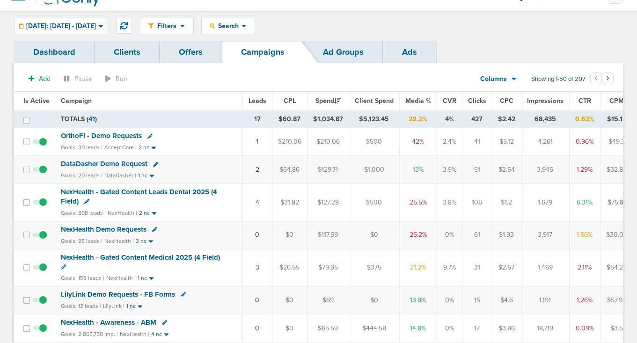
scroll to position [21, 0]
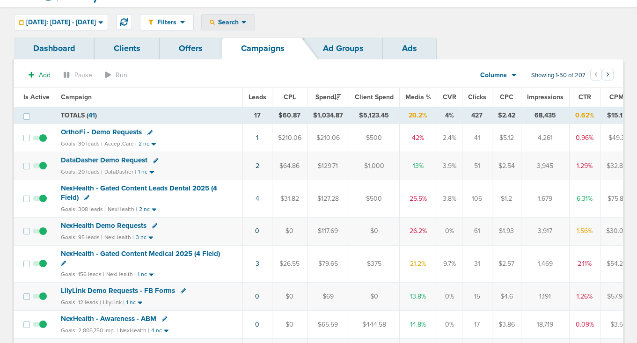
click at [242, 18] on span "Search" at bounding box center [228, 22] width 27 height 8
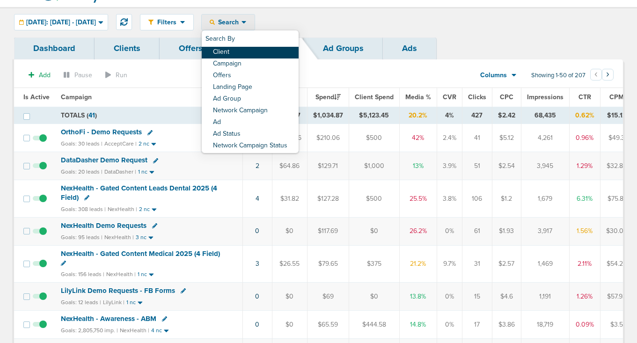
click at [257, 49] on link "Client" at bounding box center [250, 53] width 97 height 12
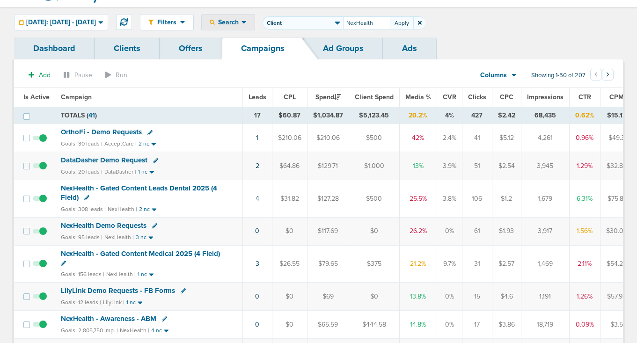
type input "NexHealth"
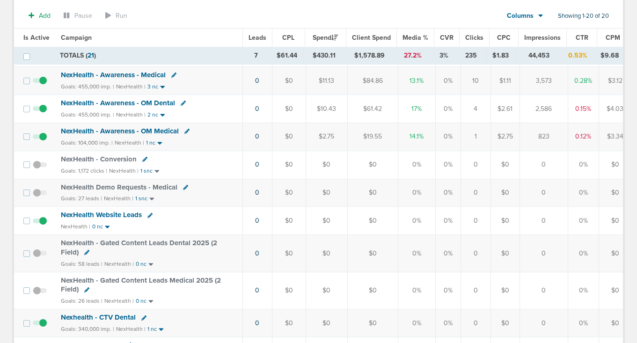
scroll to position [240, 0]
click at [154, 185] on span "NexHealth Demo Requests - Medical" at bounding box center [119, 187] width 117 height 8
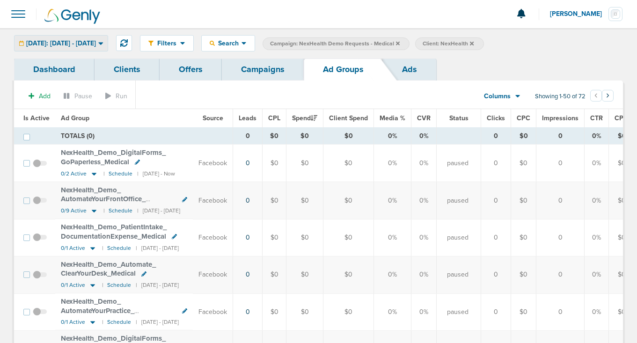
click at [89, 40] on span "[DATE]: [DATE] - [DATE]" at bounding box center [61, 43] width 70 height 7
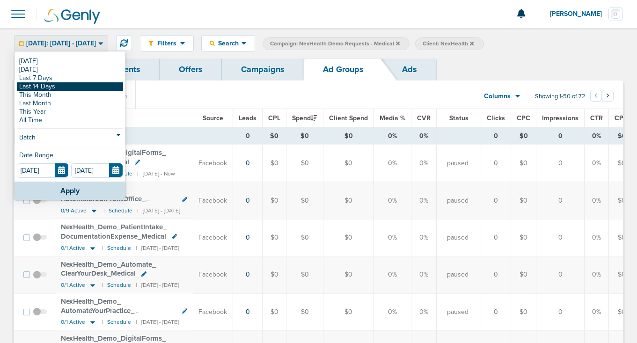
click at [79, 86] on link "Last 14 Days" at bounding box center [70, 86] width 106 height 8
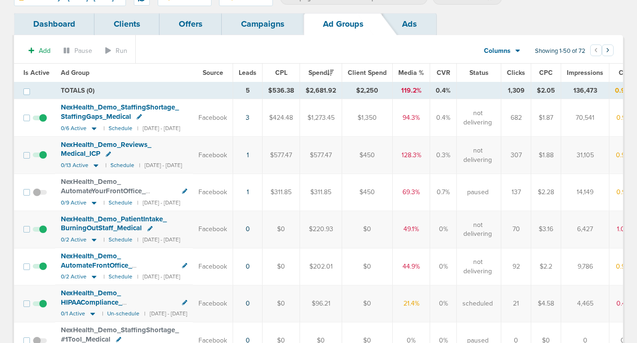
scroll to position [46, 0]
click at [92, 127] on icon at bounding box center [94, 128] width 5 height 3
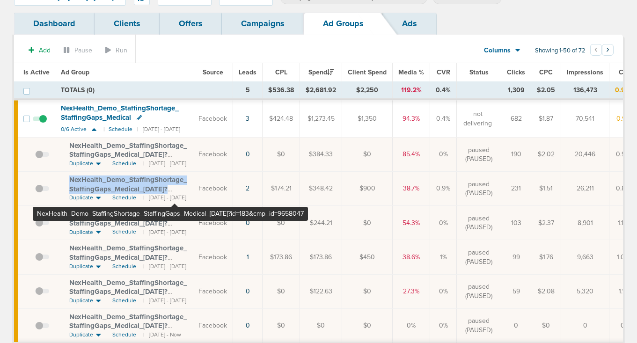
drag, startPoint x: 64, startPoint y: 178, endPoint x: 174, endPoint y: 188, distance: 110.6
click at [174, 188] on td "NexHealth_ Demo_ StaffingShortage_ StaffingGaps_ Medical_ [DATE]?id=183&cmp_ id…" at bounding box center [124, 189] width 138 height 34
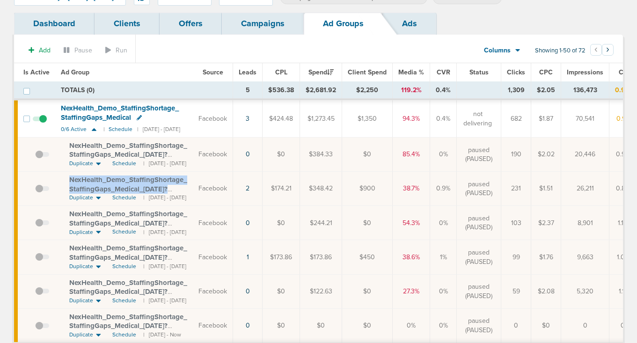
copy span "NexHealth_ Demo_ StaffingShortage_ StaffingGaps_ Medical_ [DATE]?"
click at [140, 186] on span "NexHealth_ Demo_ StaffingShortage_ StaffingGaps_ Medical_ [DATE]?id=183&cmp_ id…" at bounding box center [128, 189] width 118 height 27
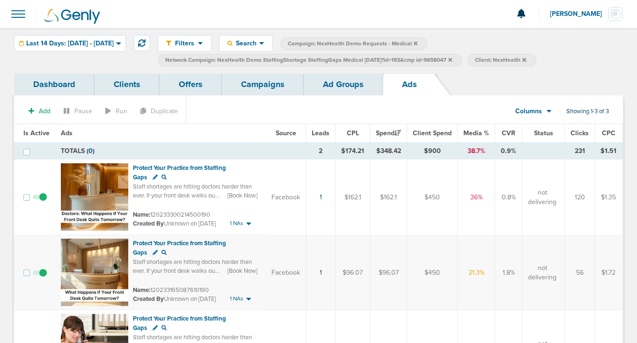
click at [339, 85] on link "Ad Groups" at bounding box center [343, 85] width 79 height 22
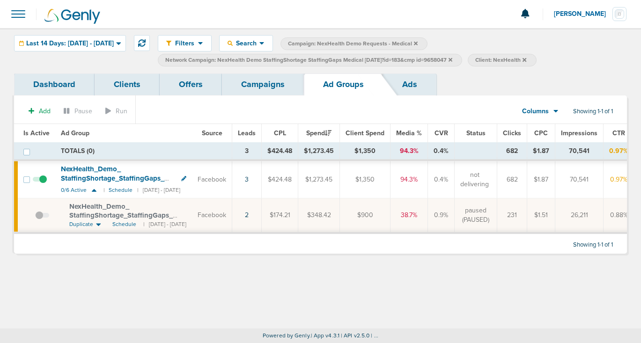
click at [452, 59] on icon at bounding box center [451, 60] width 4 height 4
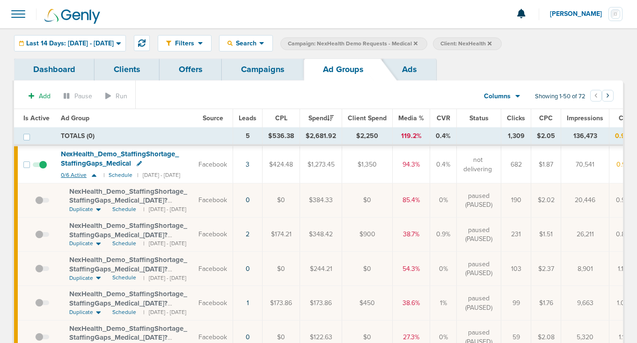
click at [95, 175] on icon at bounding box center [93, 175] width 9 height 8
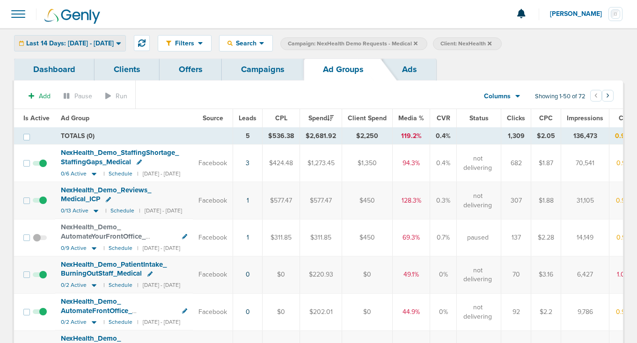
click at [104, 41] on span "Last 14 Days: [DATE] - [DATE]" at bounding box center [70, 43] width 88 height 7
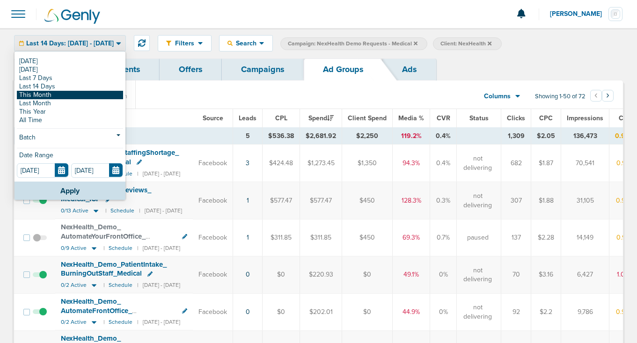
click at [79, 96] on link "This Month" at bounding box center [70, 95] width 106 height 8
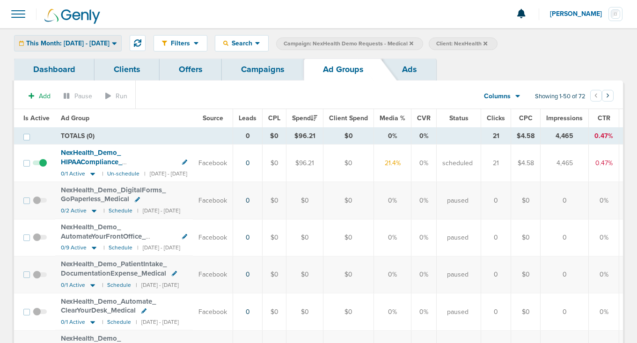
click at [90, 43] on span "This Month: [DATE] - [DATE]" at bounding box center [67, 43] width 83 height 7
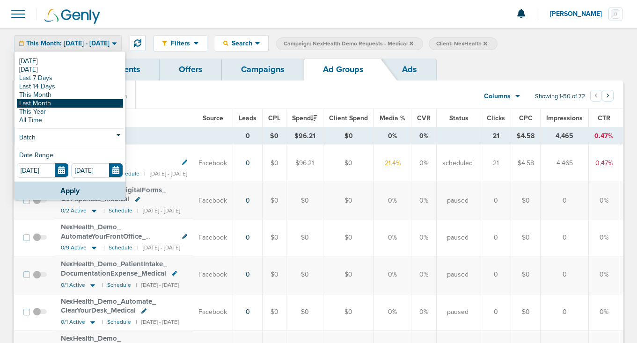
click at [72, 105] on link "Last Month" at bounding box center [70, 103] width 106 height 8
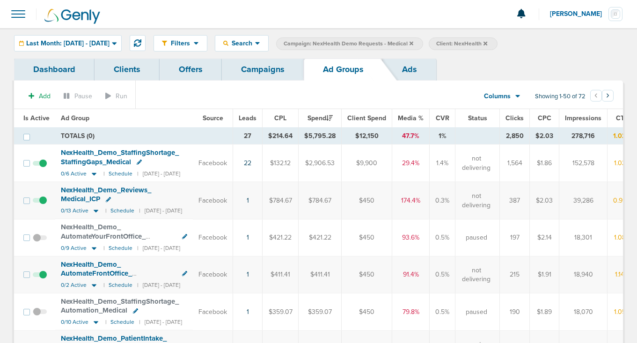
click at [264, 72] on link "Campaigns" at bounding box center [263, 70] width 82 height 22
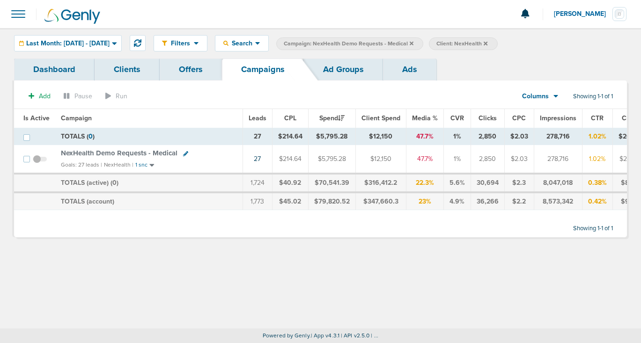
click at [341, 70] on link "Ad Groups" at bounding box center [343, 70] width 79 height 22
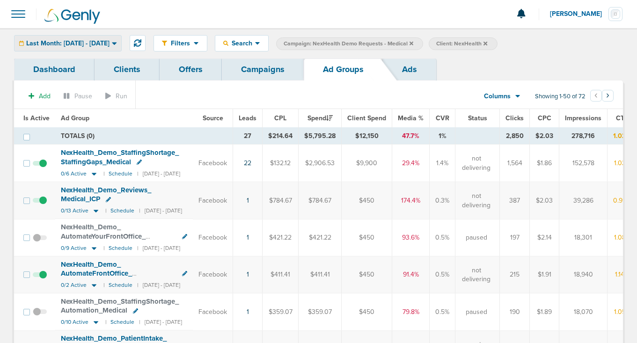
click at [53, 42] on span "Last Month: [DATE] - [DATE]" at bounding box center [67, 43] width 83 height 7
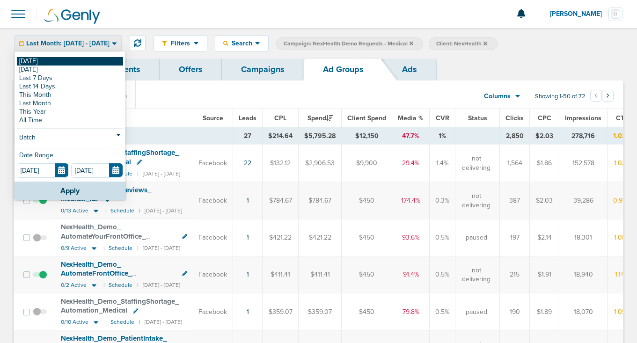
click at [44, 61] on link "[DATE]" at bounding box center [70, 61] width 106 height 8
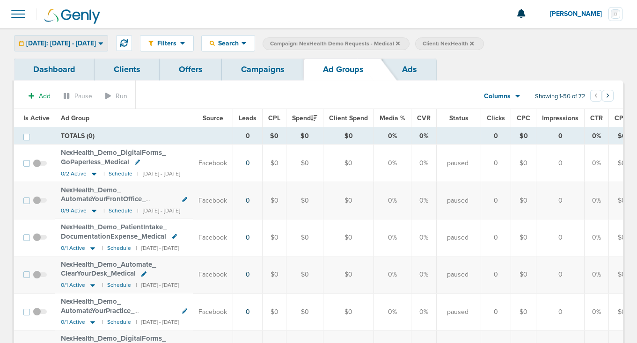
click at [70, 41] on span "[DATE]: [DATE] - [DATE]" at bounding box center [61, 43] width 70 height 7
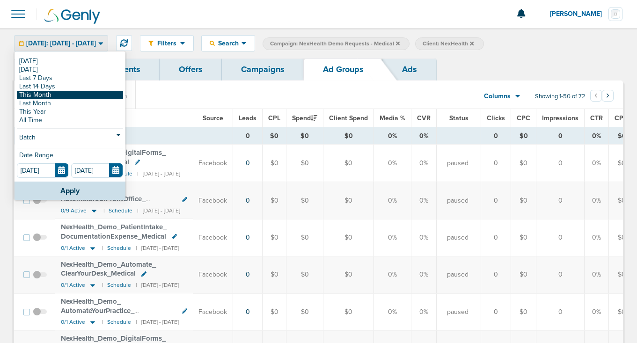
click at [57, 98] on link "This Month" at bounding box center [70, 95] width 106 height 8
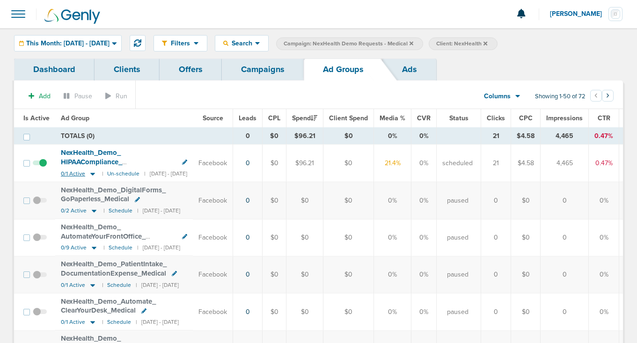
click at [93, 174] on icon at bounding box center [92, 174] width 9 height 8
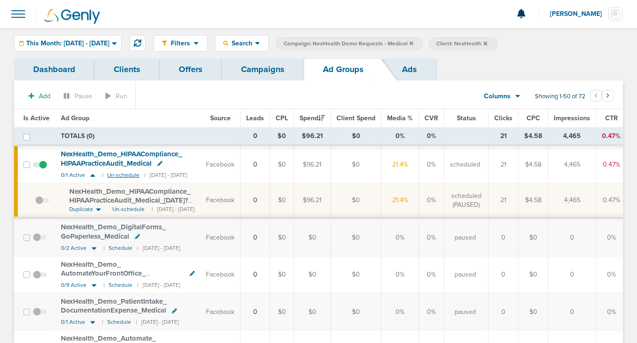
click at [126, 175] on small "Un-schedule" at bounding box center [123, 175] width 32 height 7
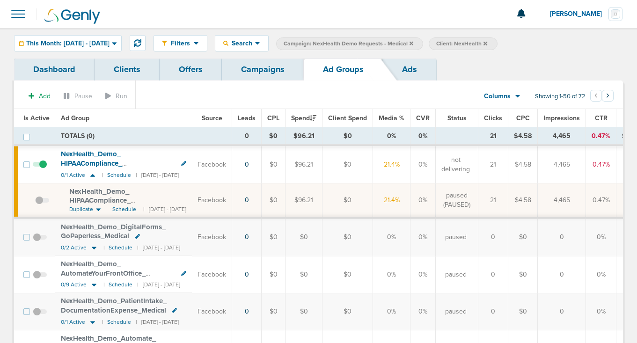
click at [260, 73] on link "Campaigns" at bounding box center [263, 70] width 82 height 22
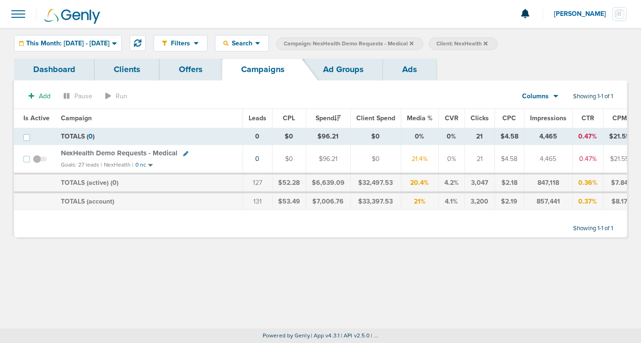
click at [336, 68] on link "Ad Groups" at bounding box center [343, 70] width 79 height 22
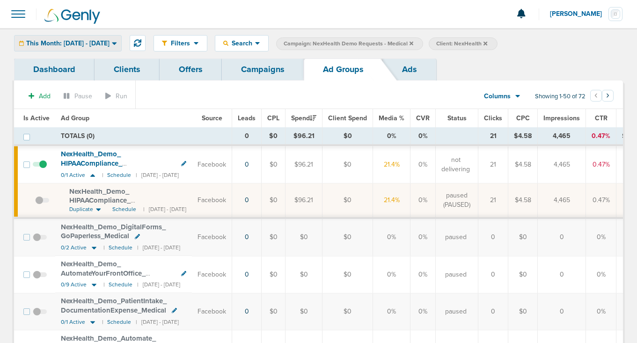
click at [110, 43] on span "This Month: [DATE] - [DATE]" at bounding box center [67, 43] width 83 height 7
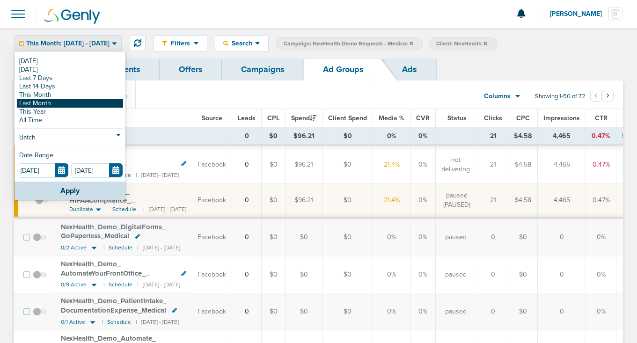
click at [85, 100] on link "Last Month" at bounding box center [70, 103] width 106 height 8
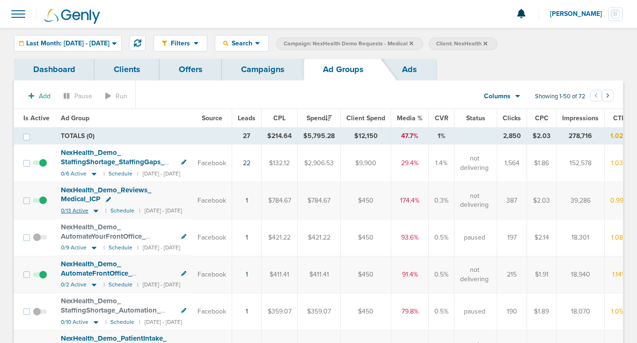
click at [97, 207] on icon at bounding box center [95, 211] width 9 height 8
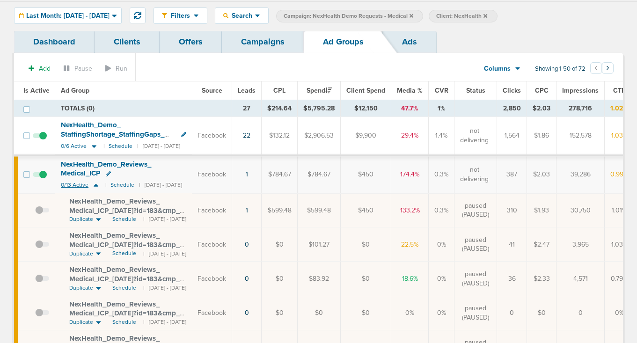
click at [96, 184] on icon at bounding box center [96, 185] width 5 height 3
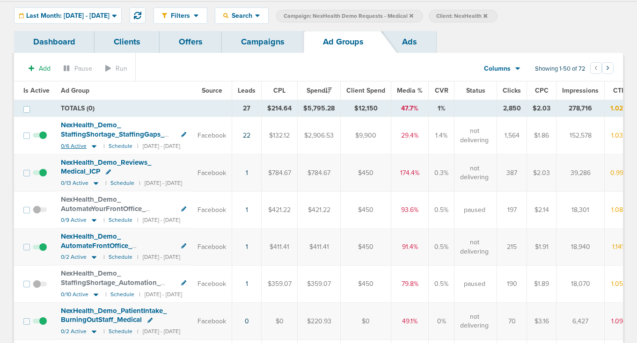
click at [93, 147] on icon at bounding box center [94, 146] width 5 height 3
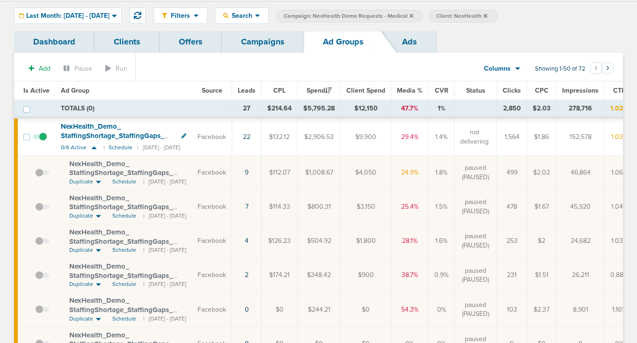
click at [253, 46] on link "Campaigns" at bounding box center [263, 42] width 82 height 22
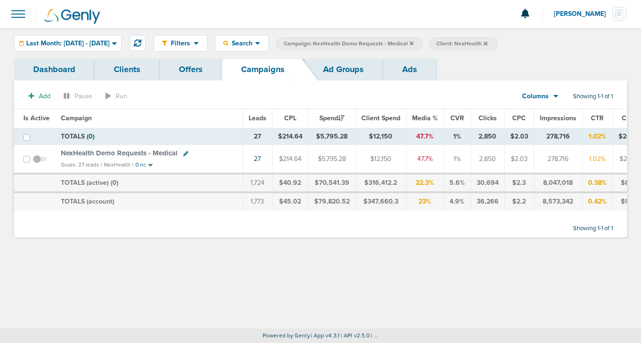
click at [184, 155] on icon at bounding box center [185, 153] width 5 height 5
select select
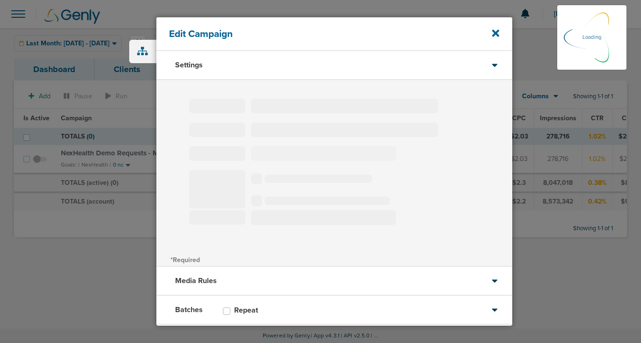
type input "NexHealth Demo Requests - Medical"
select select "Leads"
radio input "true"
select select "readOnly"
checkbox input "true"
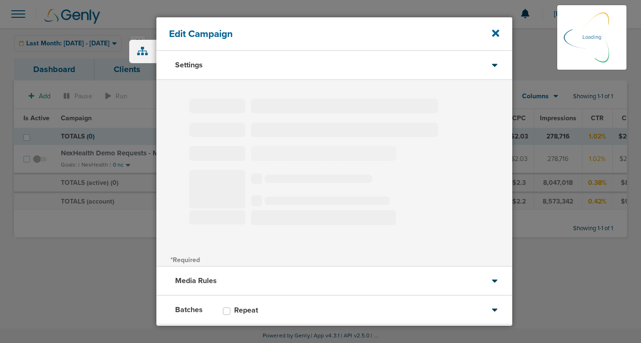
select select "1"
select select "2"
select select "3"
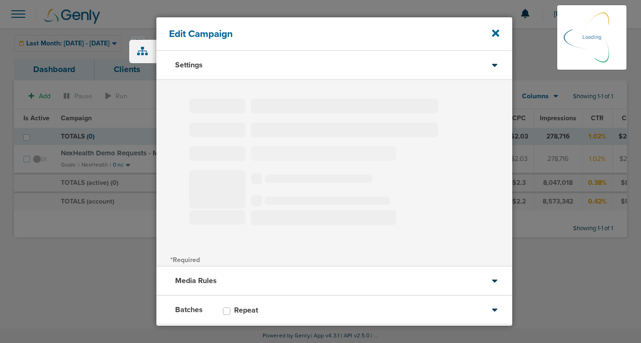
select select "3"
select select "4"
select select "6"
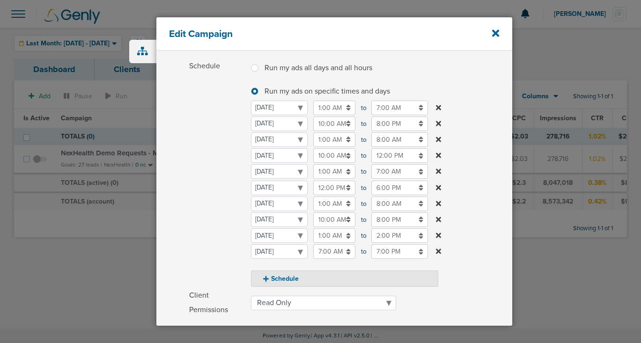
scroll to position [111, 0]
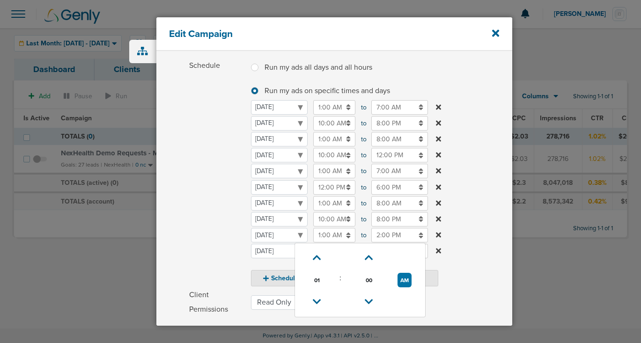
click at [324, 237] on input "1:00 AM" at bounding box center [334, 235] width 42 height 15
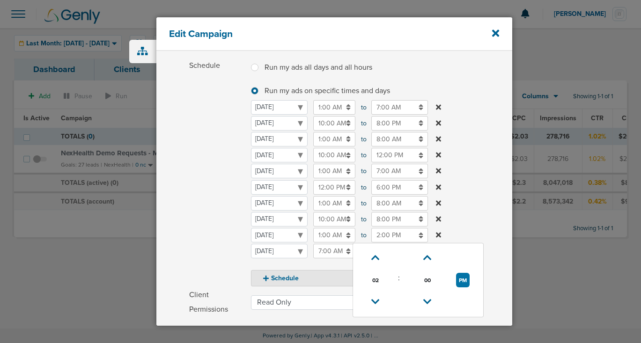
click at [384, 237] on input "2:00 PM" at bounding box center [399, 235] width 57 height 15
click at [374, 304] on icon at bounding box center [375, 302] width 8 height 6
click at [377, 255] on icon at bounding box center [375, 258] width 8 height 6
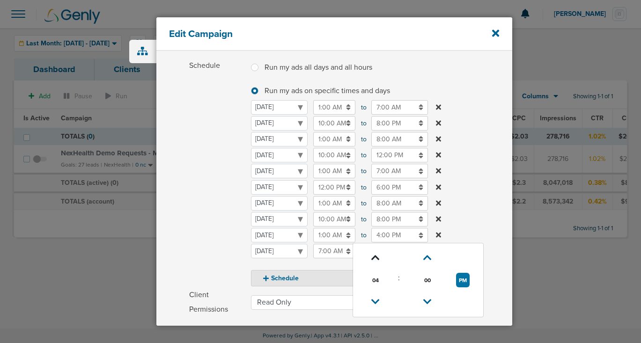
click at [377, 255] on icon at bounding box center [375, 258] width 8 height 6
click at [465, 280] on button "PM" at bounding box center [463, 280] width 14 height 15
type input "7:00 AM"
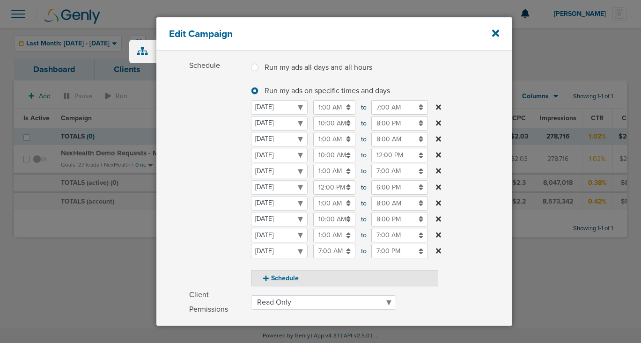
click at [478, 216] on label "Schedule Run my ads all days and all hours Run my ads all days and all hours Ru…" at bounding box center [350, 173] width 323 height 228
click at [285, 279] on button "Schedule" at bounding box center [344, 278] width 187 height 16
select select "5"
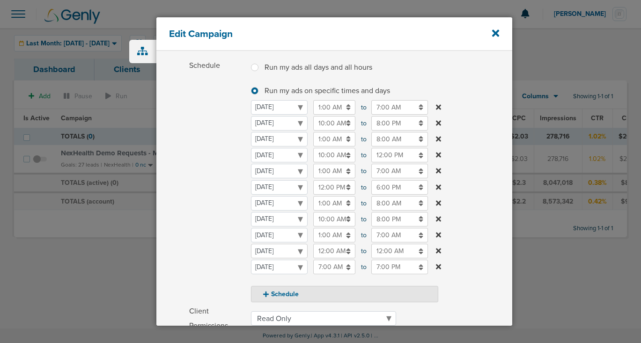
click at [276, 252] on select "[DATE] [DATE] [DATE] [DATE] [DATE] [DATE] [DATE]" at bounding box center [279, 251] width 57 height 15
select select "4"
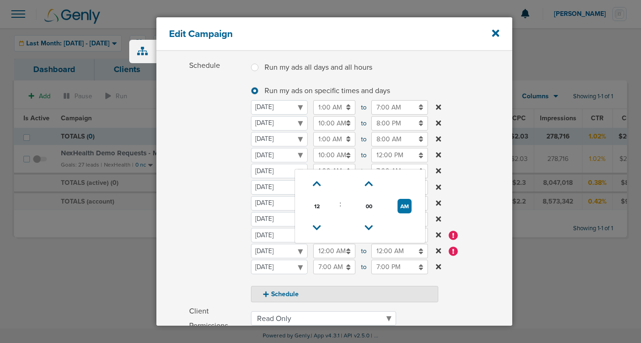
click at [326, 251] on input "12:00 AM" at bounding box center [334, 251] width 42 height 15
click at [316, 227] on icon at bounding box center [317, 228] width 8 height 6
click at [316, 228] on icon at bounding box center [317, 228] width 8 height 6
click at [403, 206] on button "PM" at bounding box center [405, 206] width 14 height 15
type input "10:00 AM"
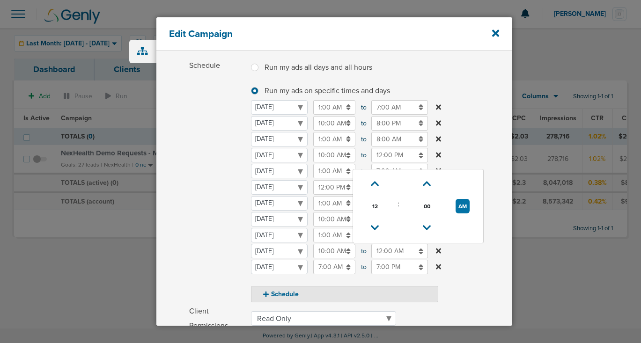
click at [385, 251] on input "12:00 AM" at bounding box center [399, 251] width 57 height 15
click at [377, 231] on icon at bounding box center [375, 228] width 8 height 6
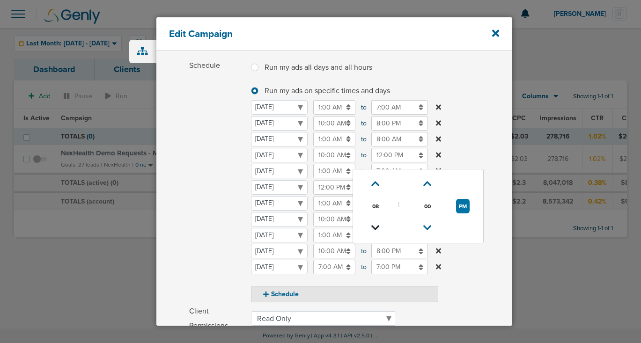
click at [377, 231] on icon at bounding box center [375, 228] width 8 height 6
type input "6:00 PM"
click at [220, 244] on span "Schedule" at bounding box center [217, 181] width 56 height 244
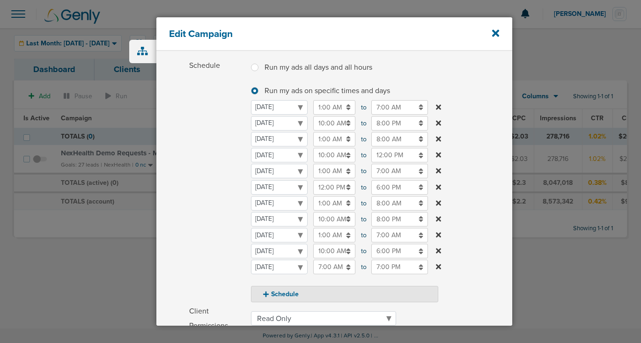
scroll to position [273, 0]
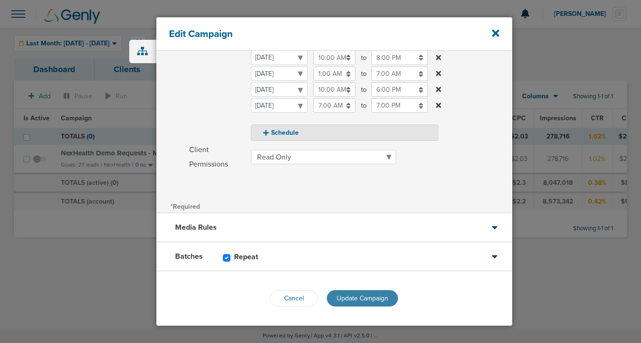
click at [363, 299] on span "Update Campaign" at bounding box center [363, 299] width 52 height 8
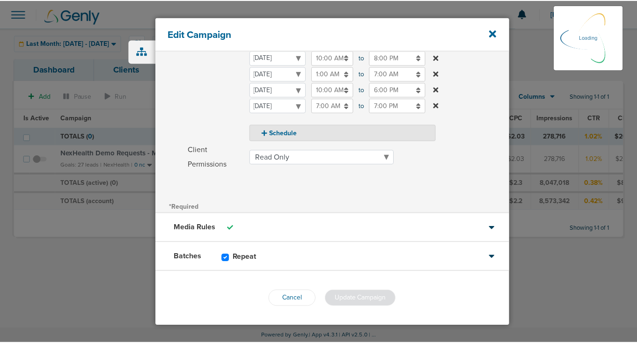
scroll to position [242, 0]
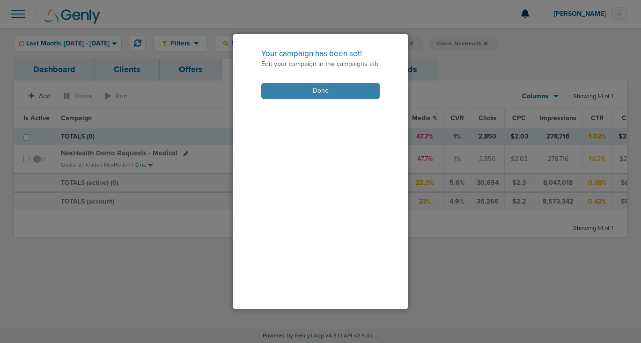
click at [342, 88] on button "Done" at bounding box center [320, 91] width 118 height 16
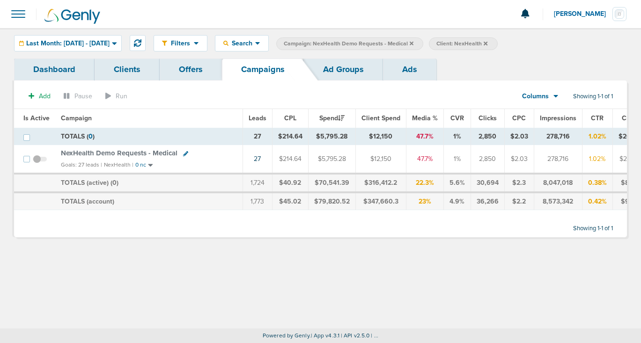
click at [34, 164] on span at bounding box center [40, 164] width 14 height 0
click at [40, 161] on input "checkbox" at bounding box center [40, 161] width 0 height 0
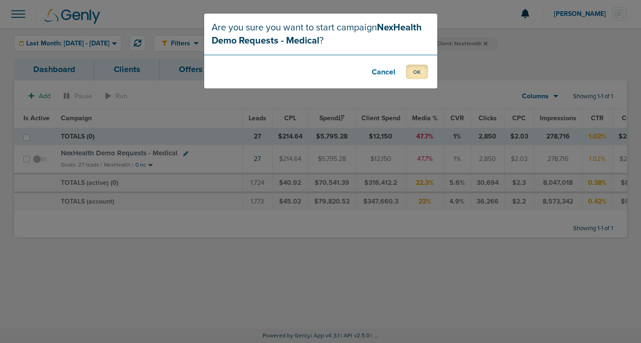
click at [420, 74] on button "OK" at bounding box center [417, 72] width 22 height 15
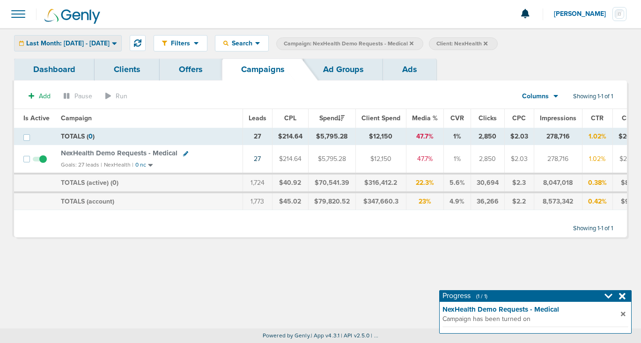
click at [117, 38] on div "Last Month: [DATE] - [DATE]" at bounding box center [68, 43] width 107 height 15
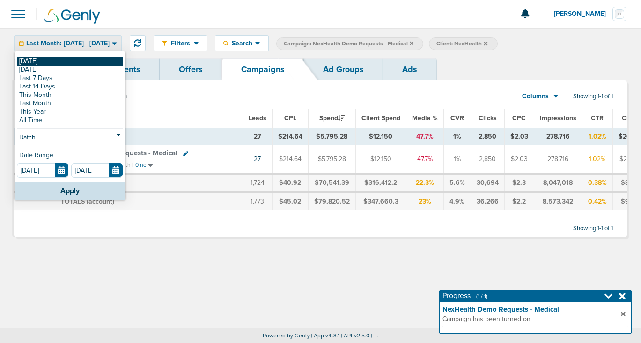
click at [101, 60] on link "[DATE]" at bounding box center [70, 61] width 106 height 8
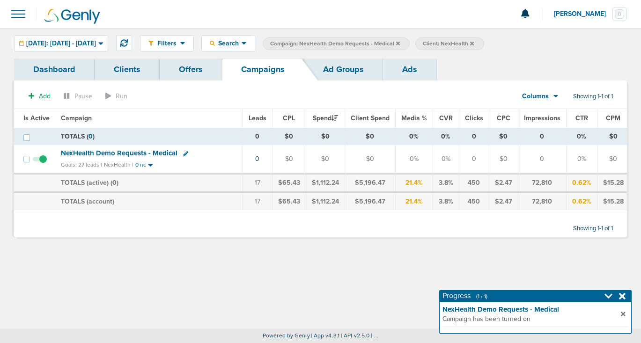
click at [400, 43] on icon at bounding box center [398, 43] width 4 height 4
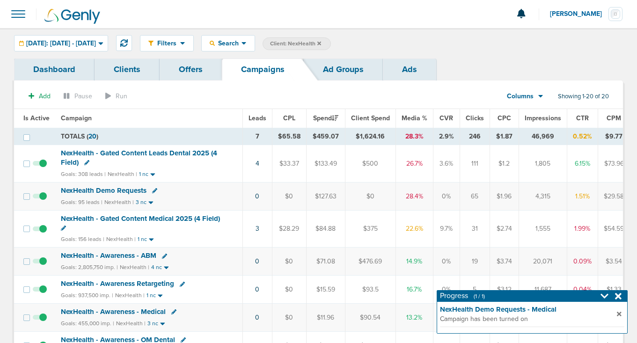
click at [321, 43] on icon at bounding box center [320, 43] width 4 height 4
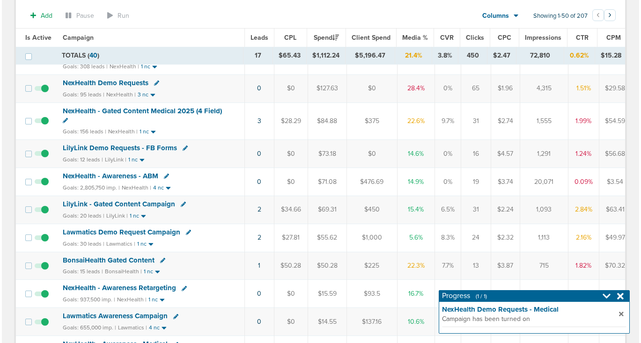
scroll to position [176, 0]
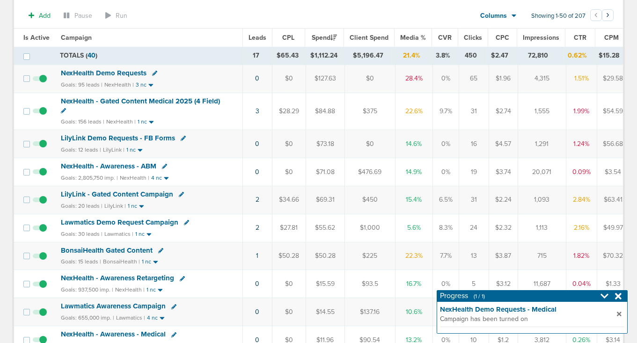
click at [160, 250] on icon at bounding box center [160, 250] width 5 height 5
select select
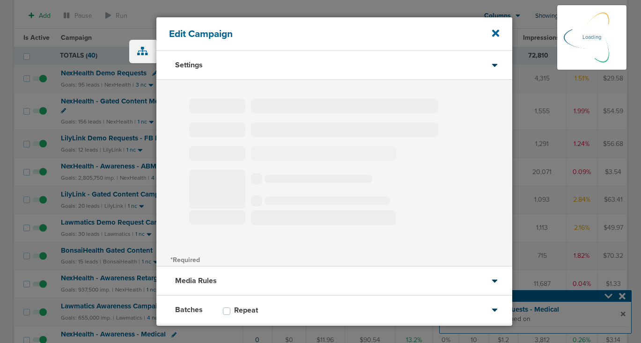
type input "BonsaiHealth Gated Content"
select select "Leads"
radio input "true"
select select "readOnly"
select select "1"
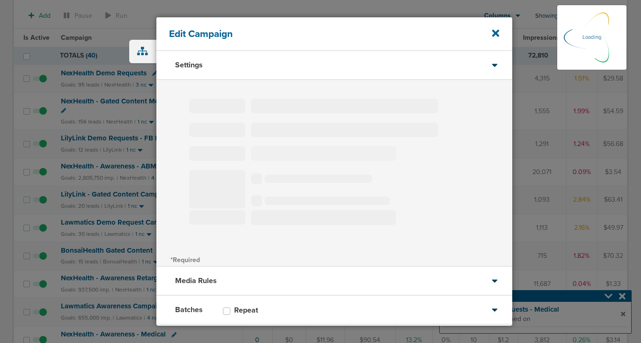
select select "2"
select select "3"
select select "4"
select select "6"
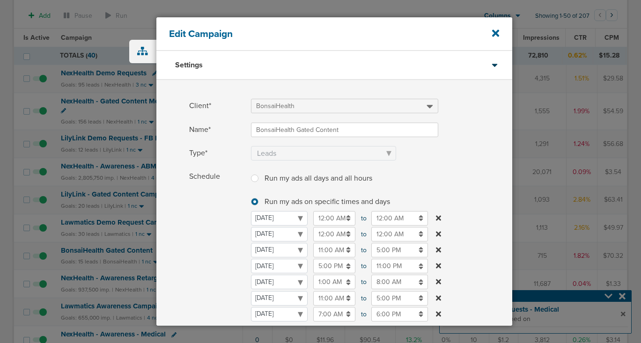
scroll to position [75, 0]
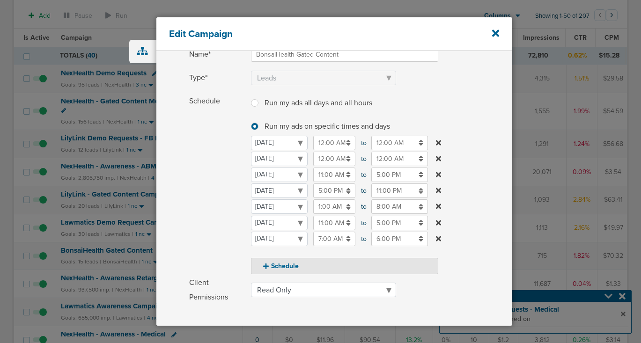
click at [382, 207] on input "8:00 AM" at bounding box center [399, 207] width 57 height 15
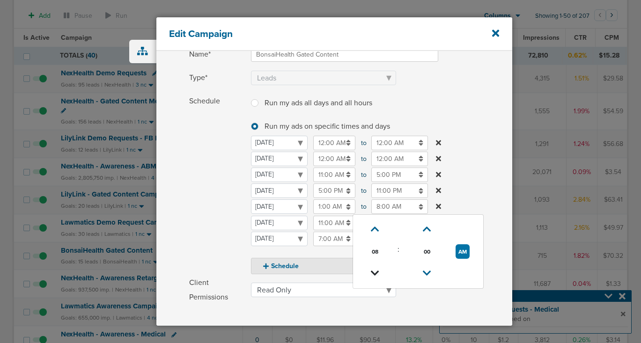
click at [371, 276] on icon at bounding box center [375, 274] width 8 height 6
type input "7:00 AM"
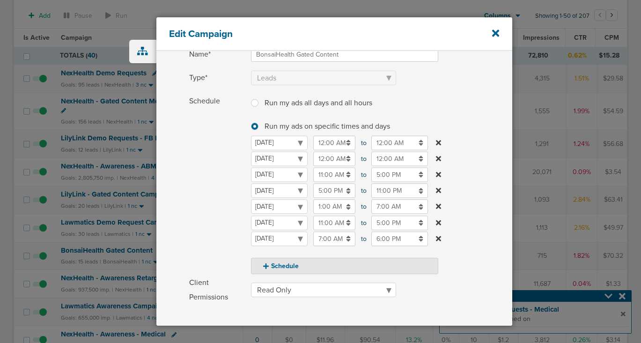
click at [191, 215] on span "Schedule" at bounding box center [217, 184] width 56 height 180
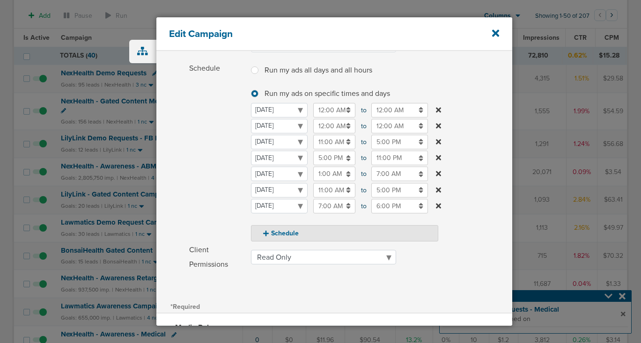
scroll to position [208, 0]
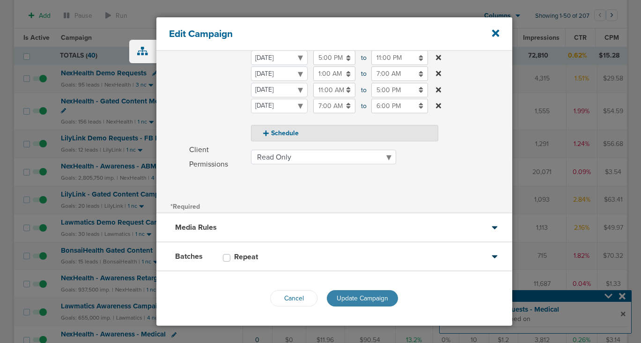
click at [349, 302] on span "Update Campaign" at bounding box center [363, 299] width 52 height 8
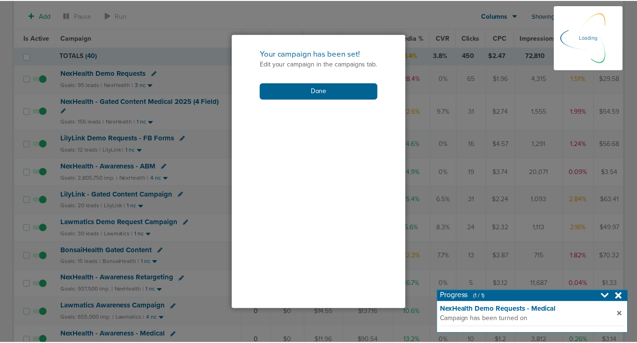
scroll to position [178, 0]
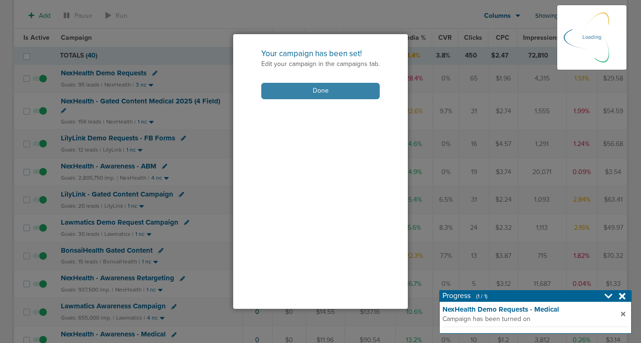
click at [312, 87] on button "Done" at bounding box center [320, 91] width 118 height 16
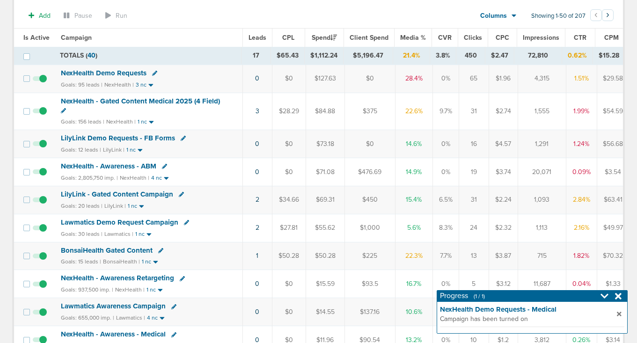
click at [129, 249] on span "BonsaiHealth Gated Content" at bounding box center [107, 250] width 92 height 8
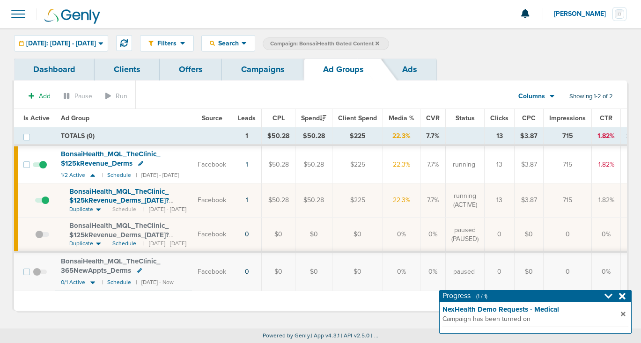
click at [125, 202] on span "BonsaiHealth_ MQL_ TheClinic_ $125kRevenue_ Derms_ [DATE]?id=193&cmp_ id=9658107" at bounding box center [119, 200] width 100 height 27
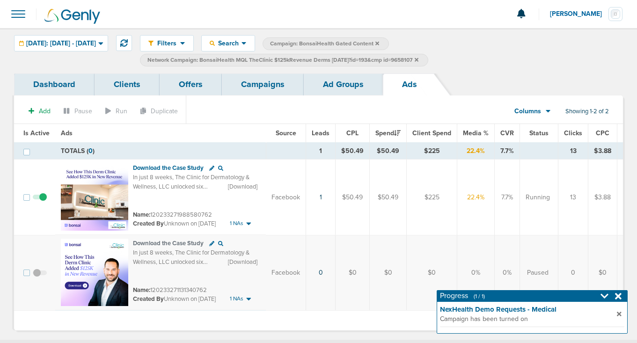
click at [337, 82] on link "Ad Groups" at bounding box center [343, 85] width 79 height 22
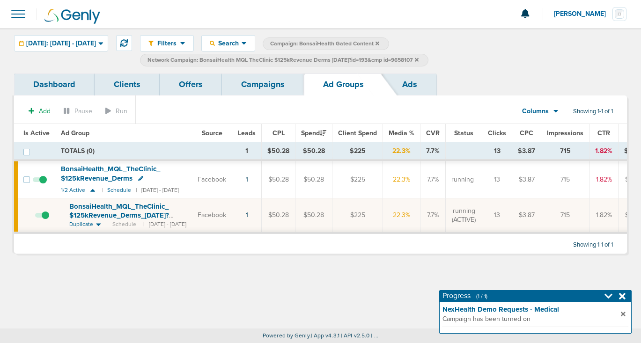
click at [419, 58] on icon at bounding box center [417, 60] width 4 height 4
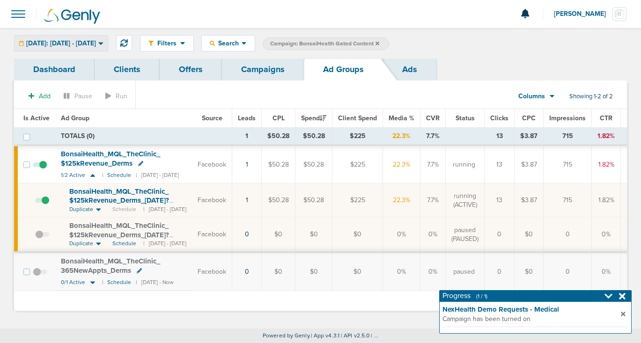
click at [83, 43] on span "[DATE]: [DATE] - [DATE]" at bounding box center [61, 43] width 70 height 7
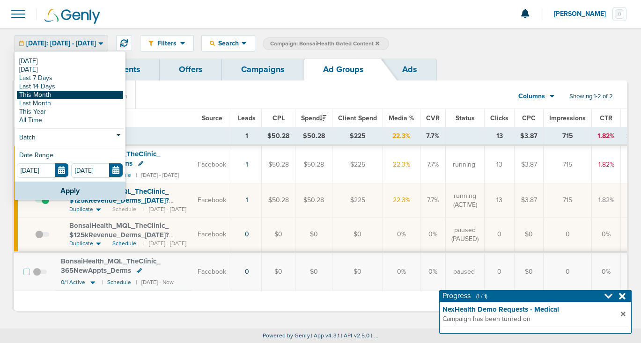
click at [58, 95] on link "This Month" at bounding box center [70, 95] width 106 height 8
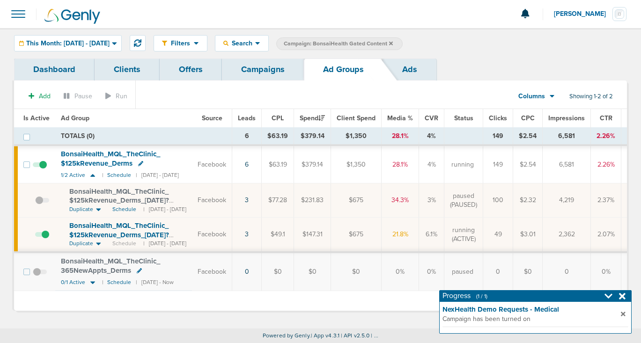
click at [392, 70] on link "Ads" at bounding box center [409, 70] width 53 height 22
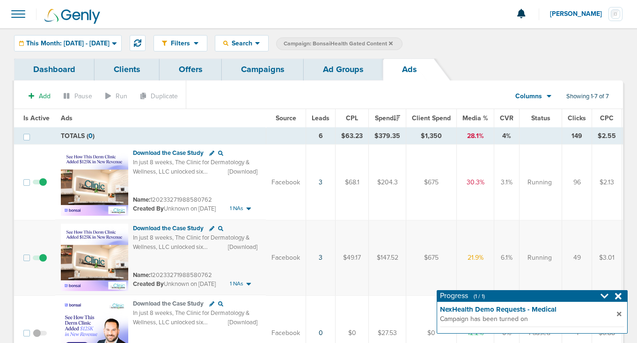
click at [328, 75] on link "Ad Groups" at bounding box center [343, 70] width 79 height 22
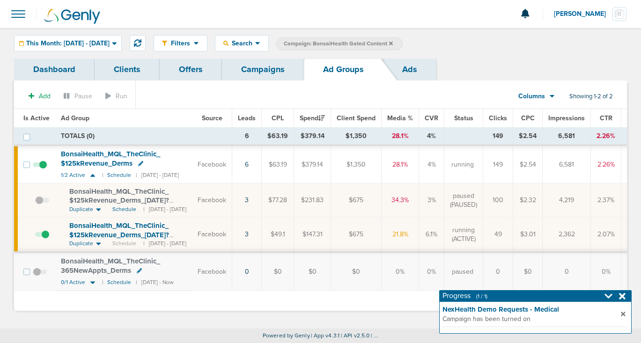
click at [275, 66] on link "Campaigns" at bounding box center [263, 70] width 82 height 22
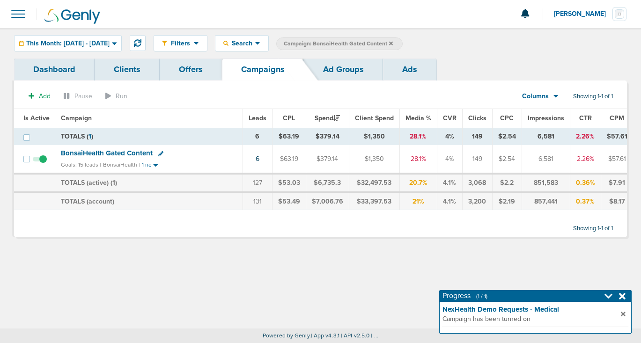
click at [393, 43] on icon at bounding box center [391, 43] width 4 height 4
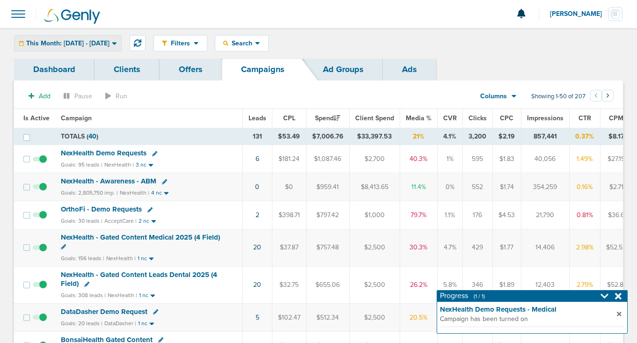
click at [110, 44] on span "This Month: [DATE] - [DATE]" at bounding box center [67, 43] width 83 height 7
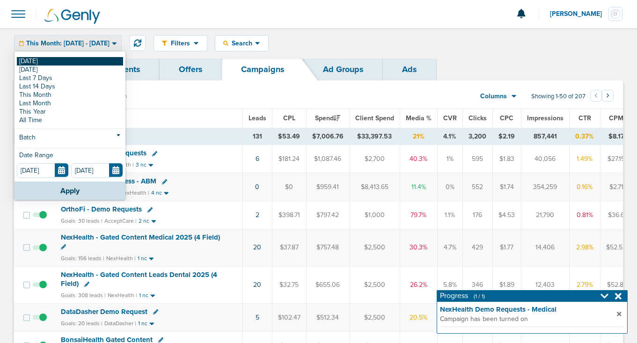
click at [94, 64] on link "[DATE]" at bounding box center [70, 61] width 106 height 8
